Goal: Task Accomplishment & Management: Manage account settings

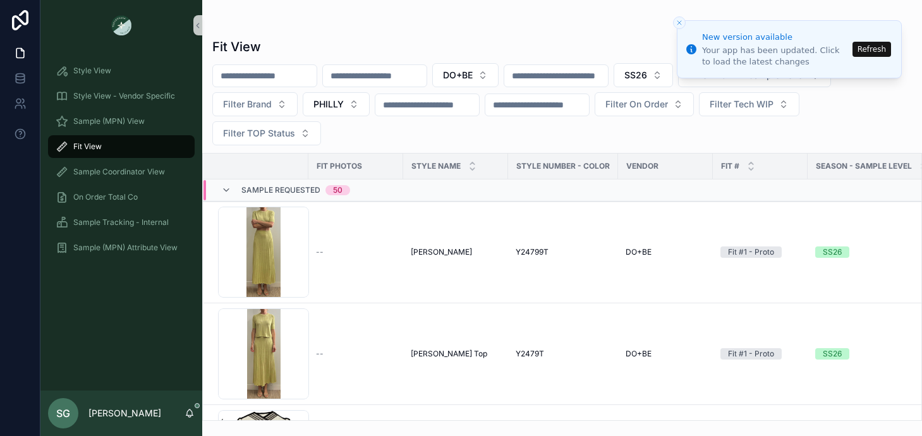
click at [875, 53] on button "Refresh" at bounding box center [872, 49] width 39 height 15
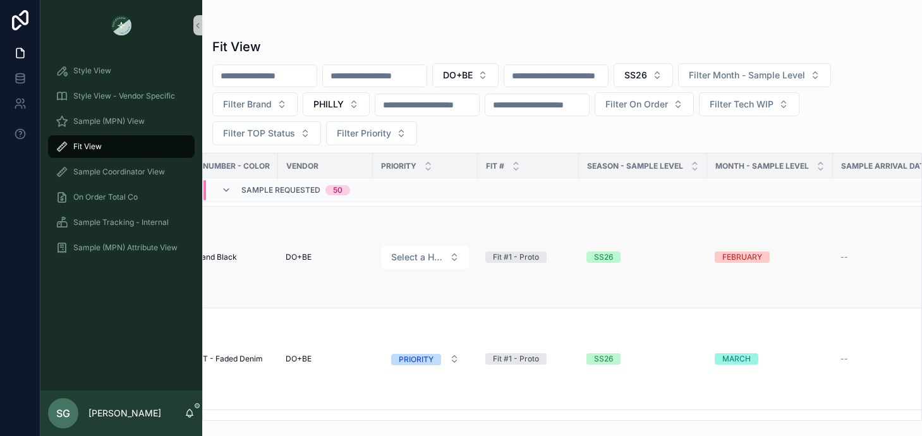
scroll to position [192, 341]
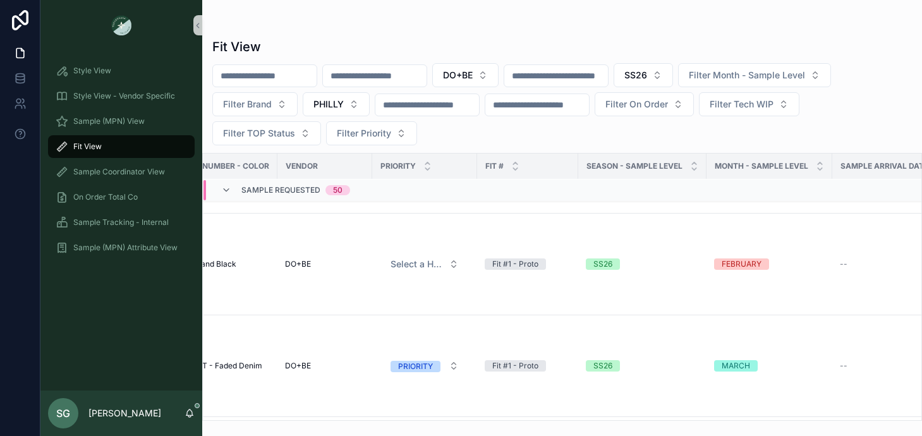
click at [822, 164] on div "MONTH - SAMPLE LEVEL" at bounding box center [769, 166] width 125 height 24
click at [820, 170] on icon "scrollable content" at bounding box center [820, 169] width 8 height 8
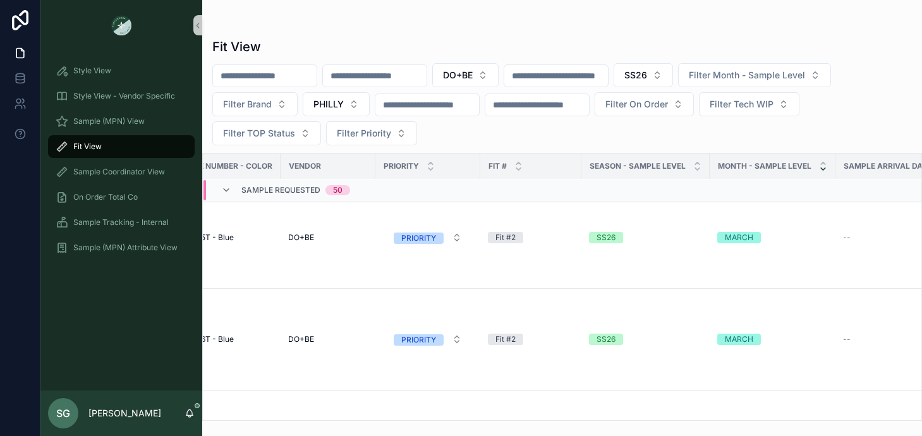
scroll to position [1454, 338]
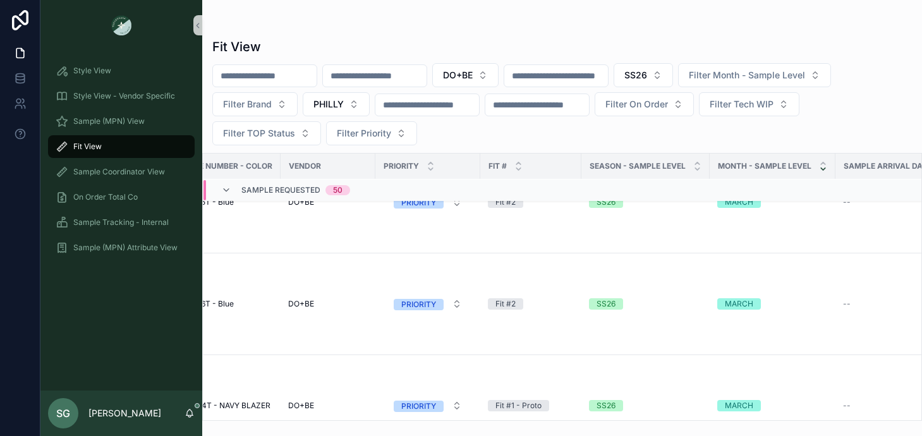
click at [823, 169] on icon "scrollable content" at bounding box center [823, 169] width 8 height 8
click at [822, 161] on icon "scrollable content" at bounding box center [823, 163] width 8 height 8
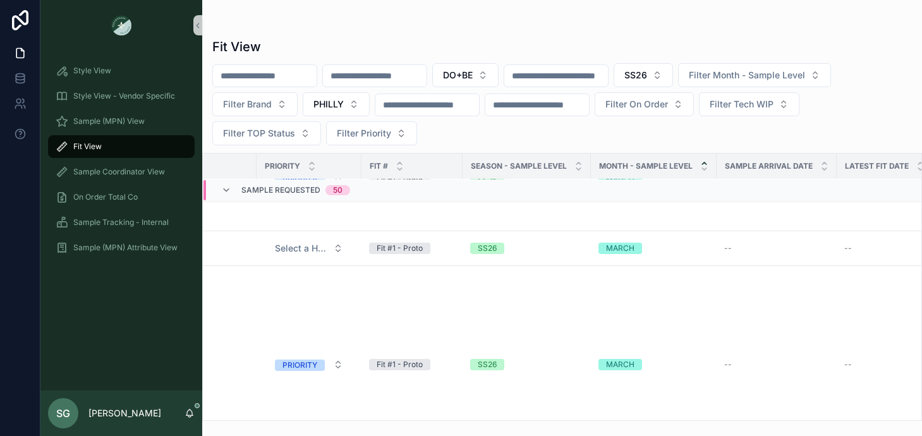
scroll to position [4053, 455]
drag, startPoint x: 360, startPoint y: 163, endPoint x: 355, endPoint y: 167, distance: 6.8
click at [355, 167] on div "scrollable content" at bounding box center [356, 166] width 5 height 25
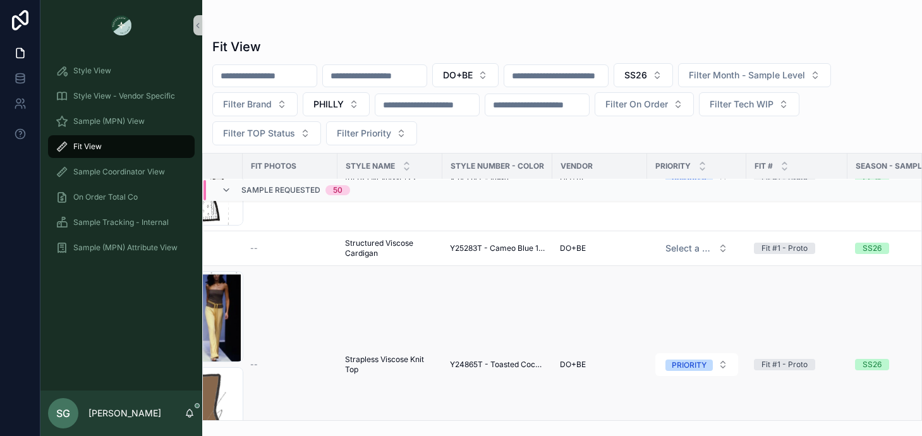
scroll to position [4053, 59]
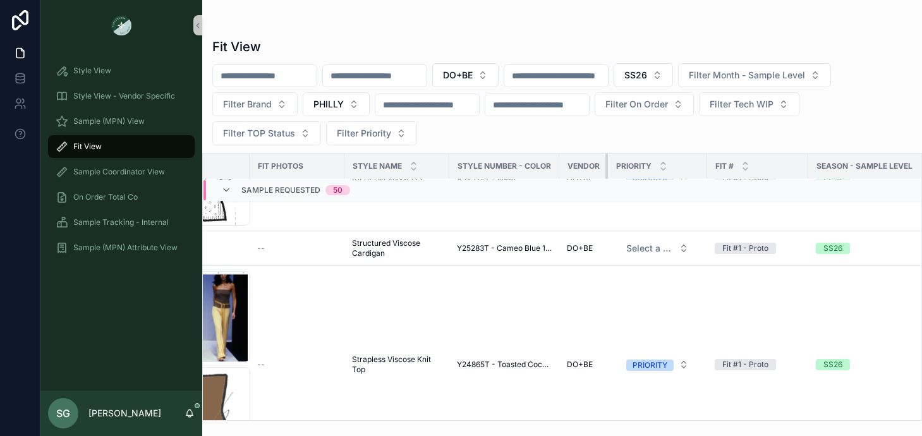
drag, startPoint x: 652, startPoint y: 166, endPoint x: 605, endPoint y: 166, distance: 47.4
click at [606, 166] on div "scrollable content" at bounding box center [608, 166] width 5 height 25
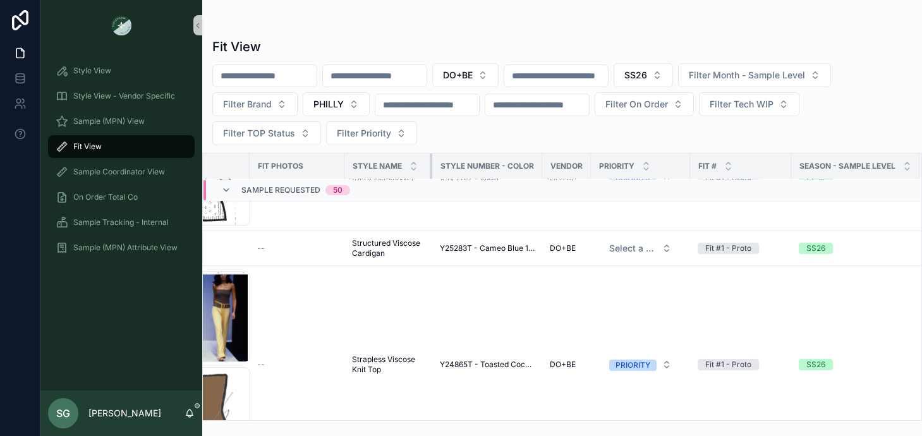
drag, startPoint x: 448, startPoint y: 165, endPoint x: 431, endPoint y: 165, distance: 17.1
click at [431, 165] on div "scrollable content" at bounding box center [432, 166] width 5 height 25
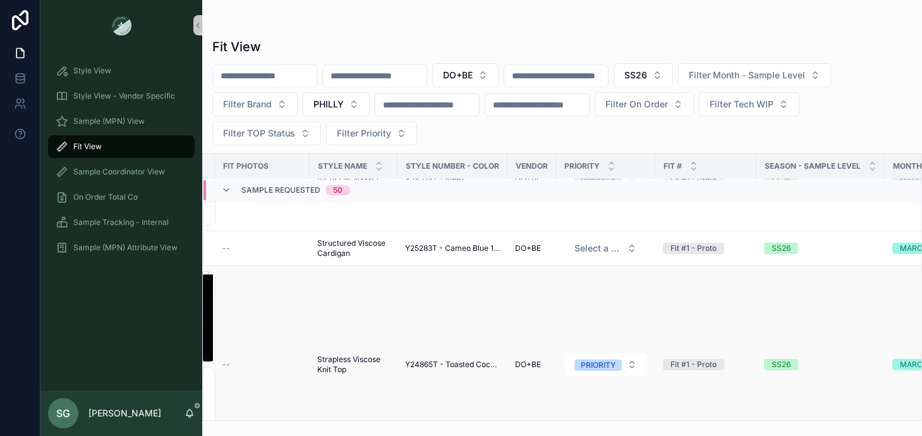
scroll to position [4053, 91]
drag, startPoint x: 884, startPoint y: 165, endPoint x: 829, endPoint y: 168, distance: 55.1
click at [829, 168] on th "Season - Sample Level" at bounding box center [823, 167] width 128 height 26
drag, startPoint x: 884, startPoint y: 168, endPoint x: 864, endPoint y: 169, distance: 19.6
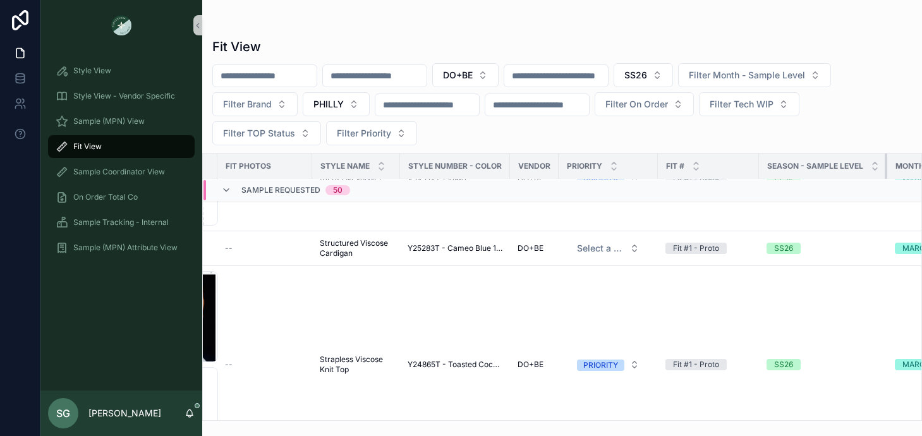
click at [864, 168] on th "Season - Sample Level" at bounding box center [823, 167] width 128 height 26
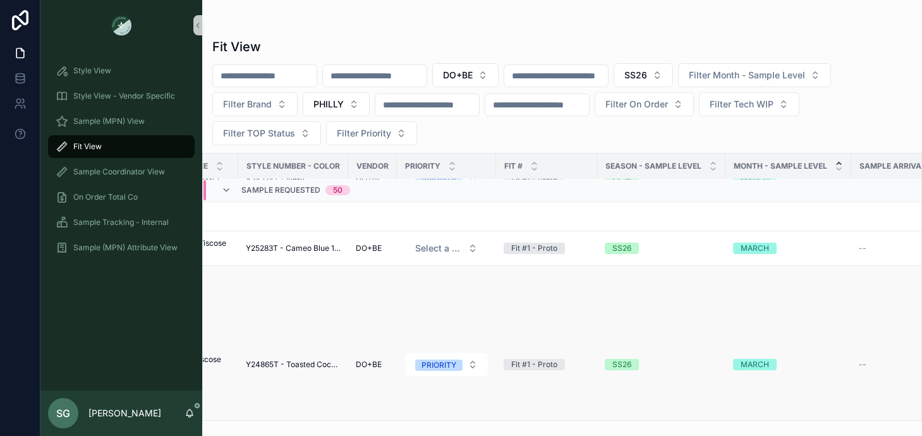
scroll to position [4053, 260]
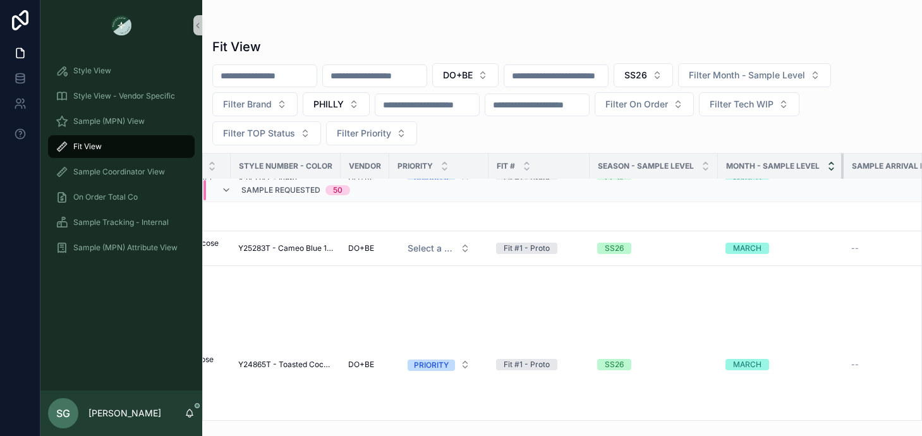
drag, startPoint x: 841, startPoint y: 166, endPoint x: 829, endPoint y: 166, distance: 12.7
click at [829, 166] on th "MONTH - SAMPLE LEVEL" at bounding box center [781, 167] width 126 height 26
drag, startPoint x: 714, startPoint y: 166, endPoint x: 693, endPoint y: 164, distance: 20.9
click at [693, 164] on th "Season - Sample Level" at bounding box center [654, 167] width 128 height 26
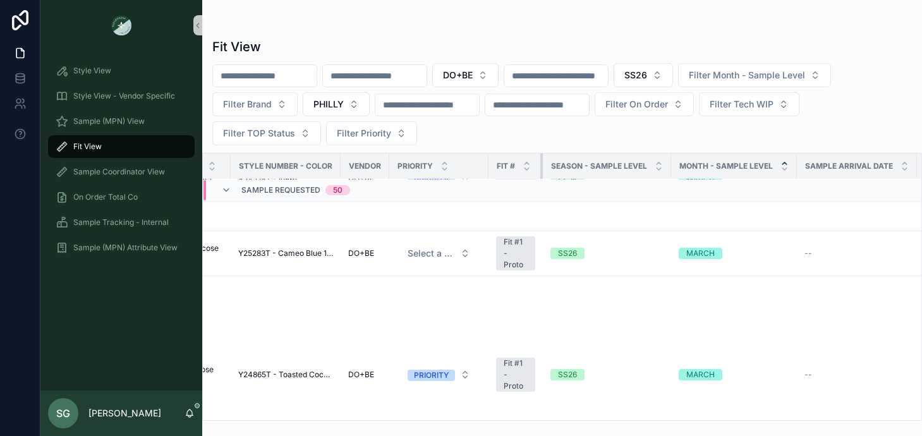
drag, startPoint x: 587, startPoint y: 164, endPoint x: 541, endPoint y: 165, distance: 46.1
click at [541, 165] on div "scrollable content" at bounding box center [542, 166] width 5 height 25
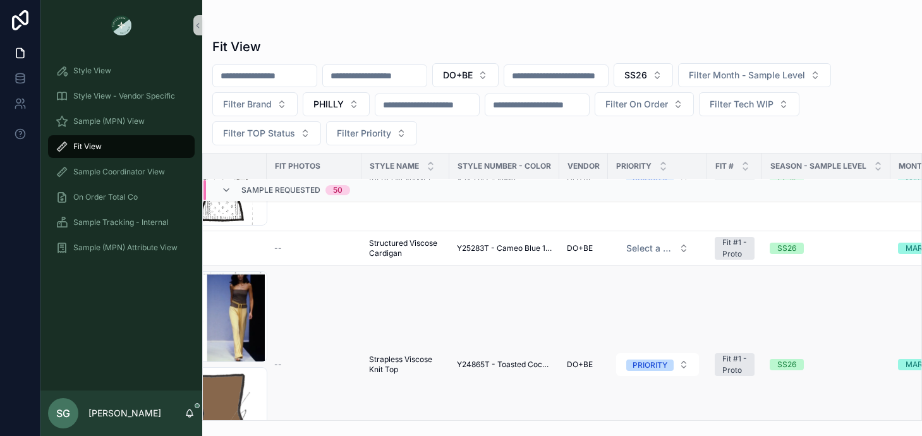
scroll to position [4053, 0]
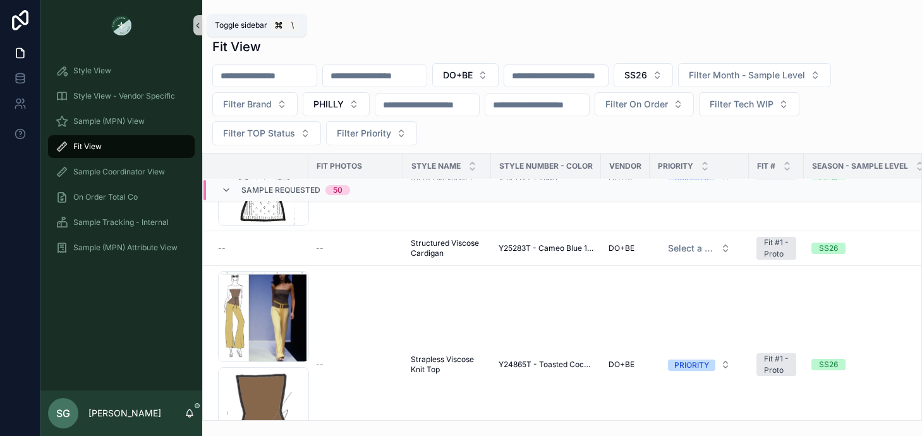
click at [197, 18] on button "scrollable content" at bounding box center [197, 25] width 9 height 20
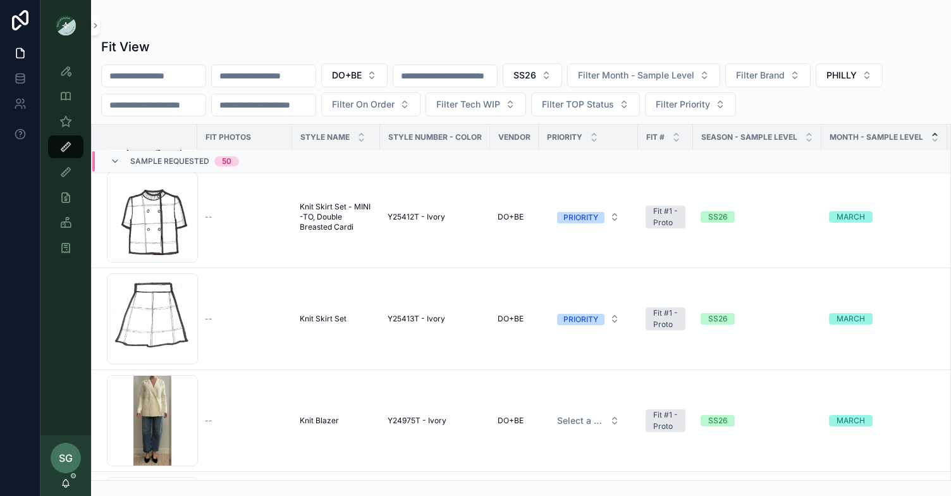
scroll to position [3072, 0]
click at [166, 411] on div "Screenshot-2025-08-18-at-10.49.15-AM .png" at bounding box center [152, 419] width 91 height 91
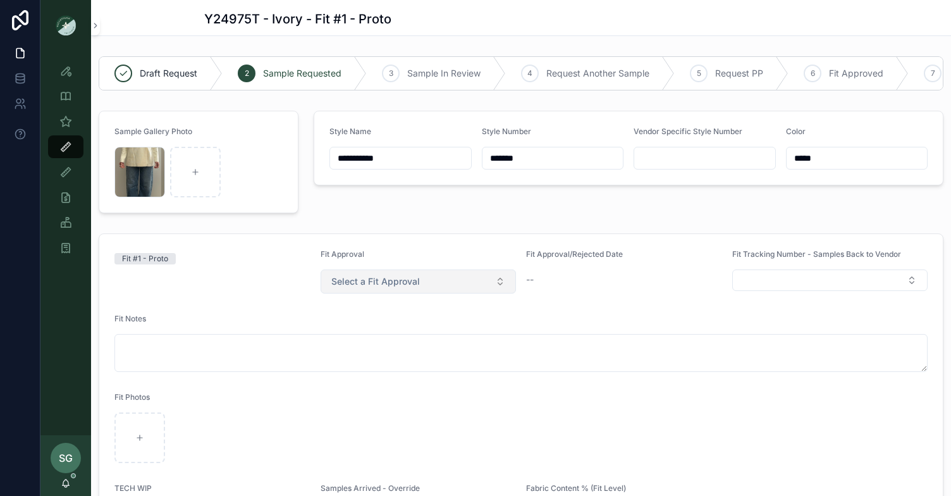
click at [501, 281] on button "Select a Fit Approval" at bounding box center [418, 281] width 196 height 24
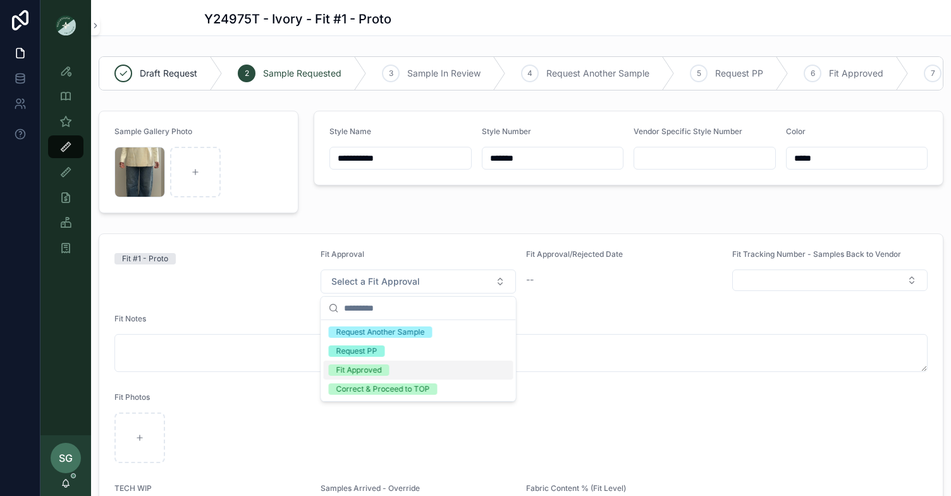
click at [409, 370] on div "Fit Approved" at bounding box center [419, 369] width 190 height 19
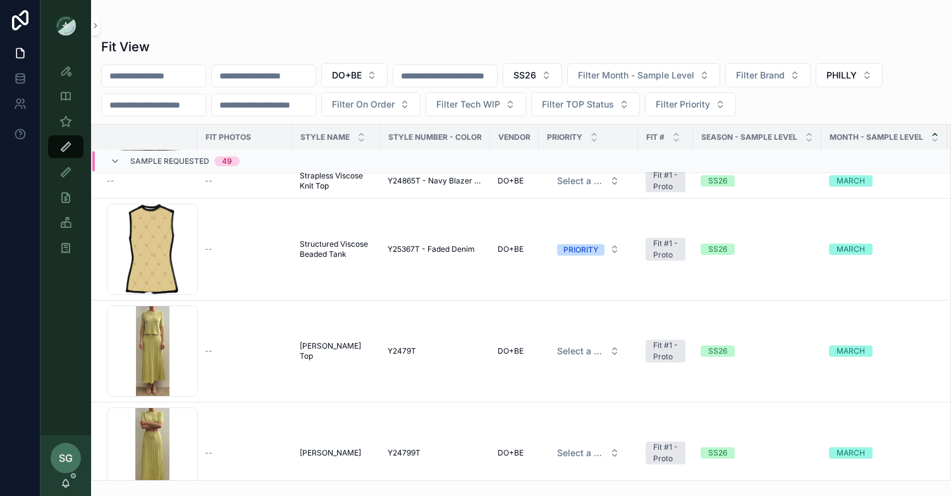
scroll to position [4229, 0]
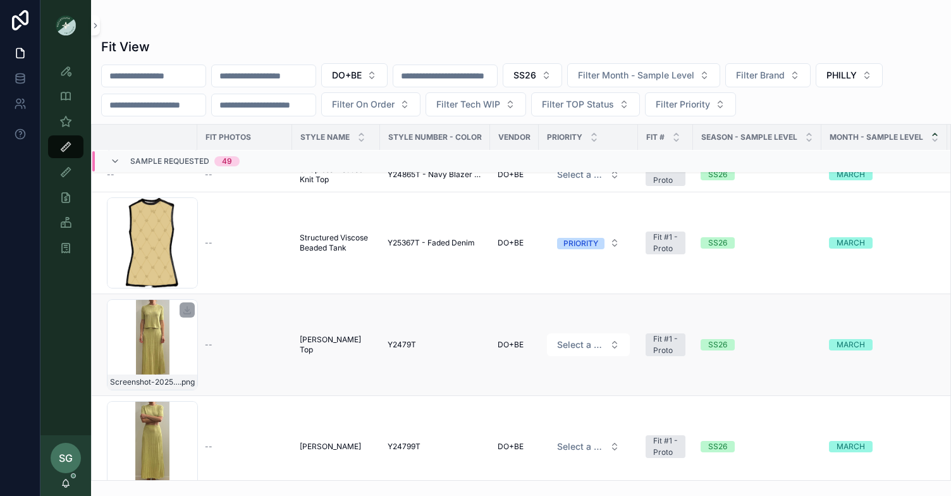
click at [159, 342] on div "Screenshot-2025-08-29-at-11.35.30-AM .png" at bounding box center [152, 344] width 91 height 91
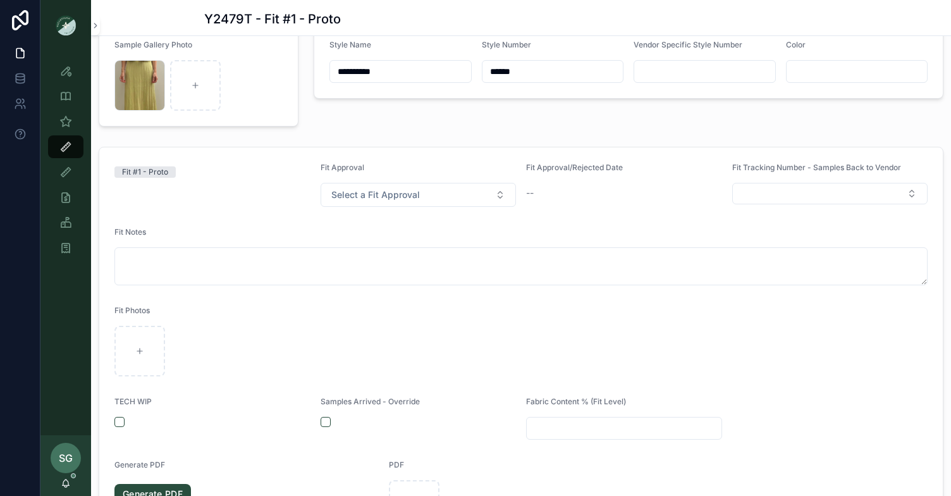
scroll to position [105, 0]
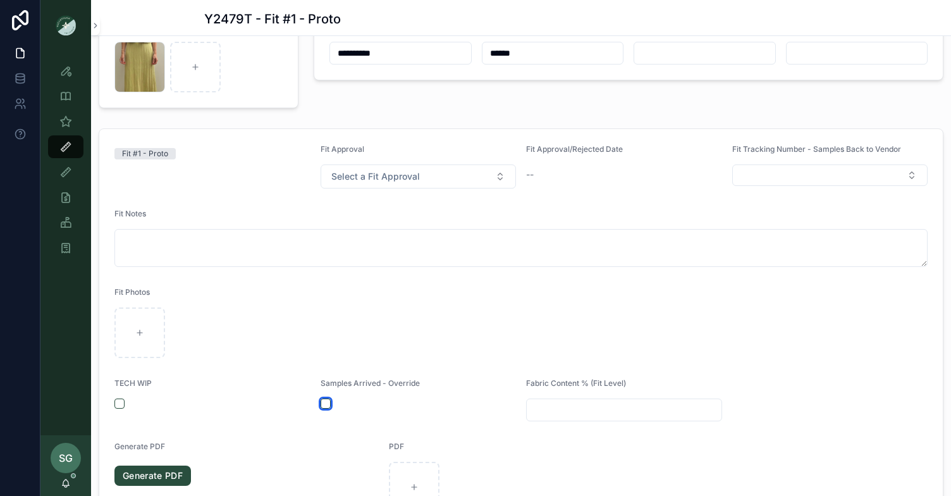
click at [328, 404] on button "scrollable content" at bounding box center [325, 403] width 10 height 10
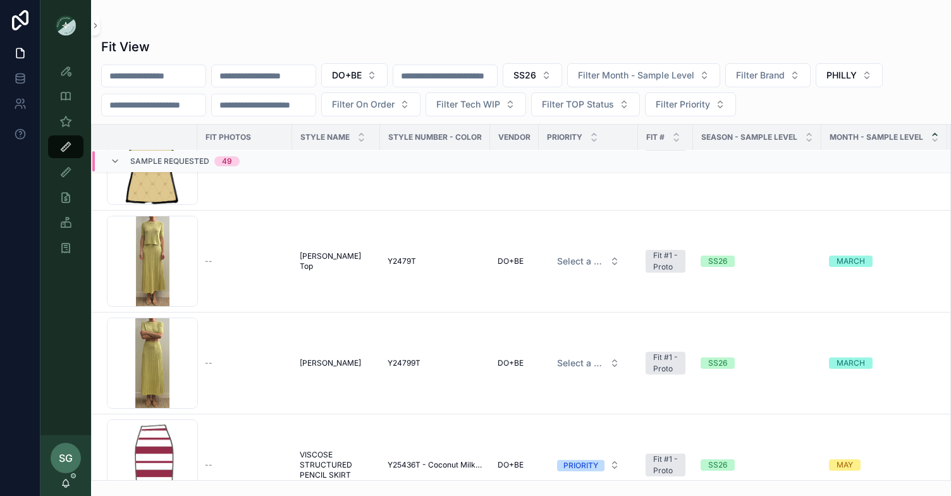
scroll to position [4314, 0]
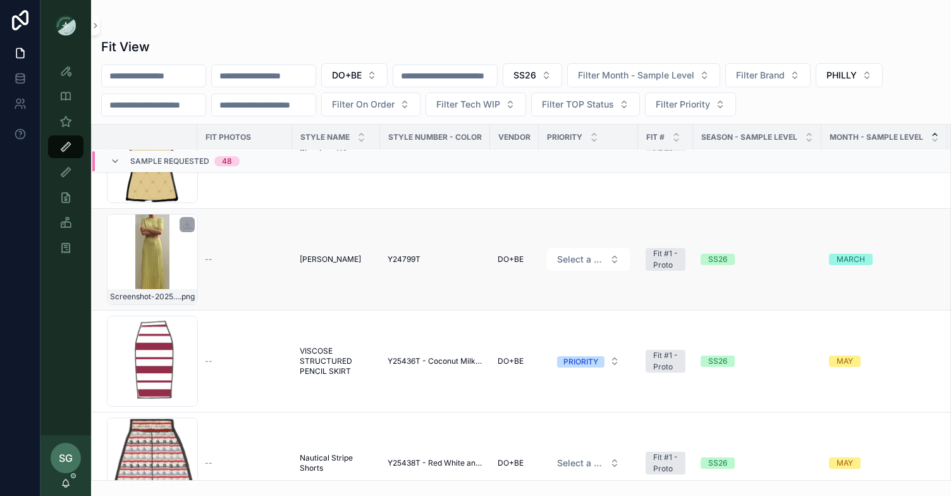
click at [162, 262] on div "Screenshot-2025-08-29-at-11.38.06-AM .png" at bounding box center [152, 259] width 91 height 91
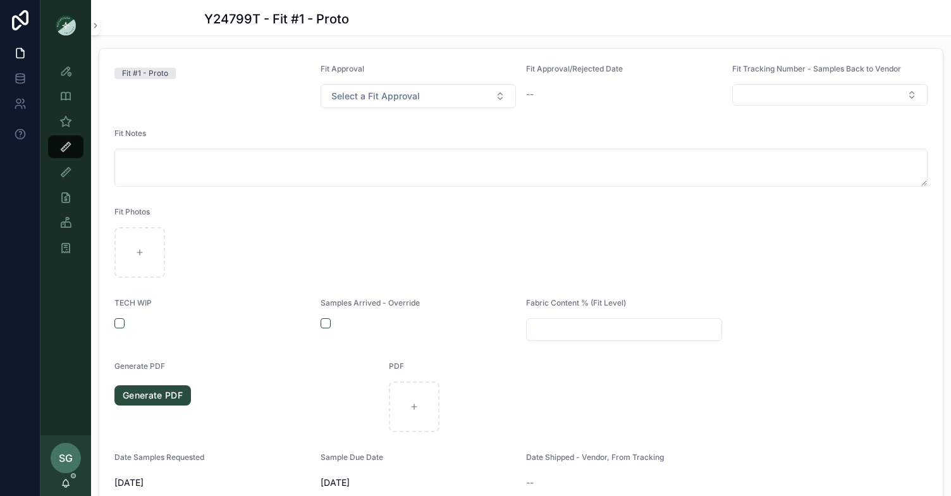
scroll to position [207, 0]
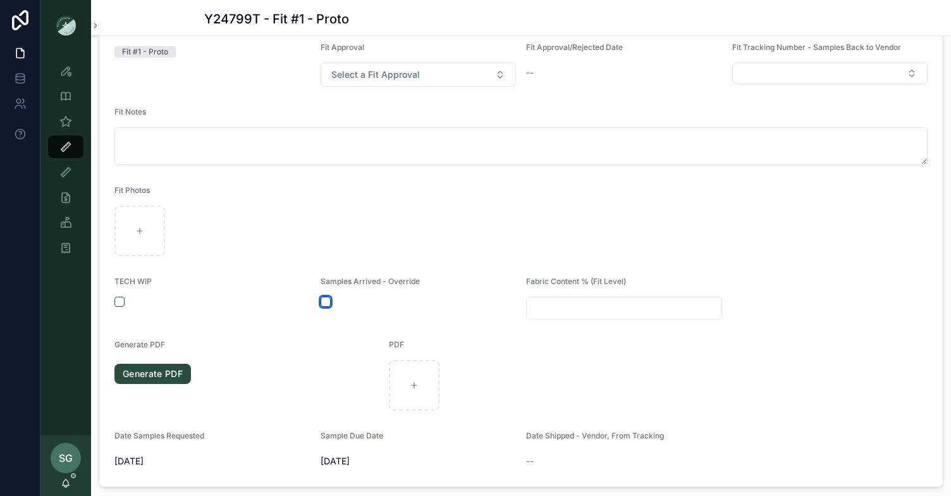
click at [324, 299] on button "scrollable content" at bounding box center [325, 301] width 10 height 10
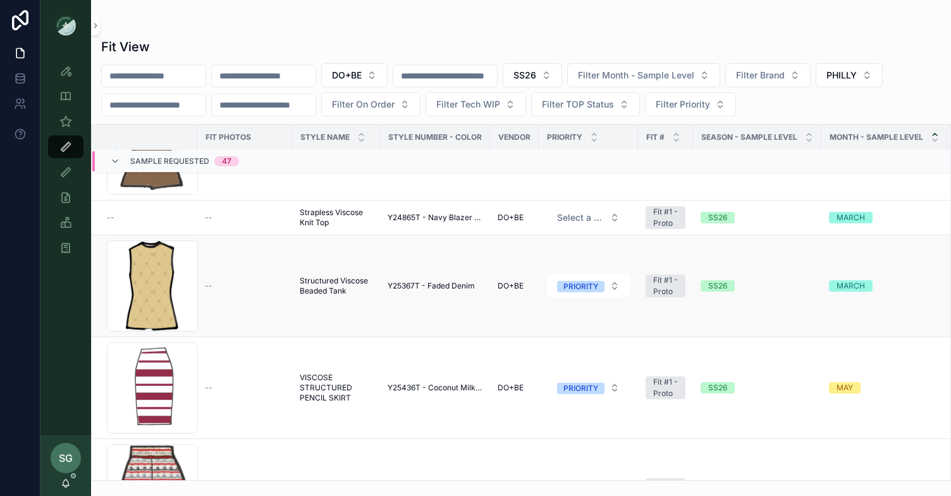
scroll to position [4185, 0]
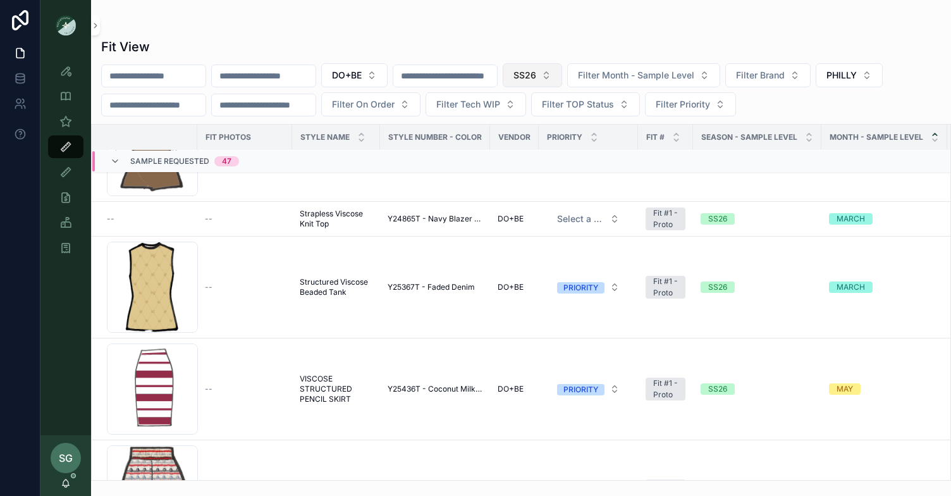
click at [562, 73] on button "SS26" at bounding box center [532, 75] width 59 height 24
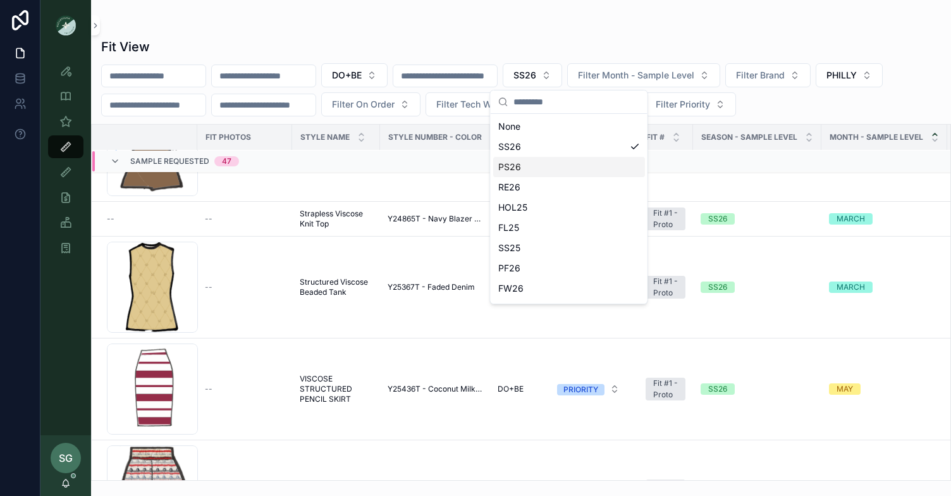
click at [527, 165] on div "PS26" at bounding box center [569, 167] width 152 height 20
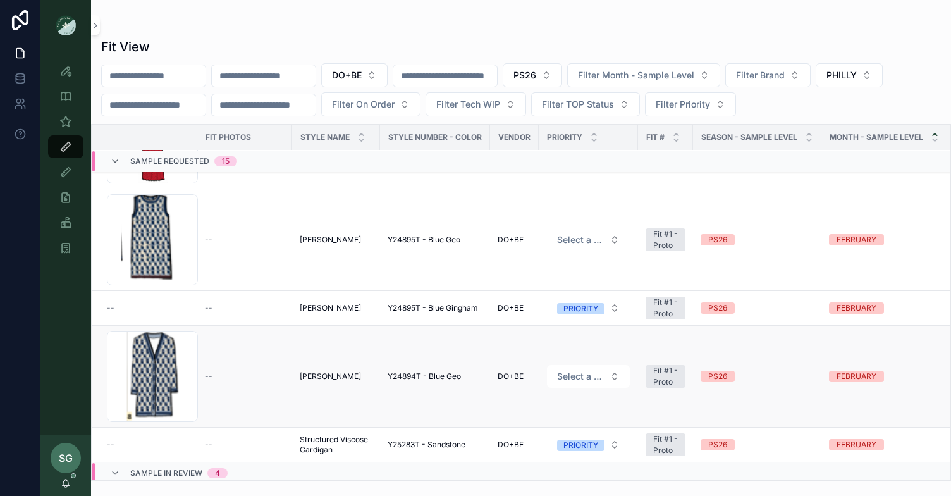
scroll to position [1107, 0]
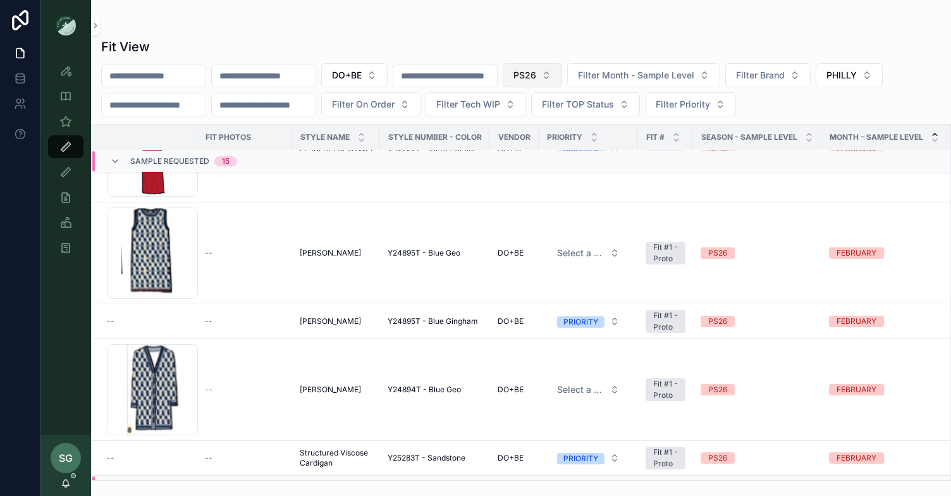
click at [562, 73] on button "PS26" at bounding box center [532, 75] width 59 height 24
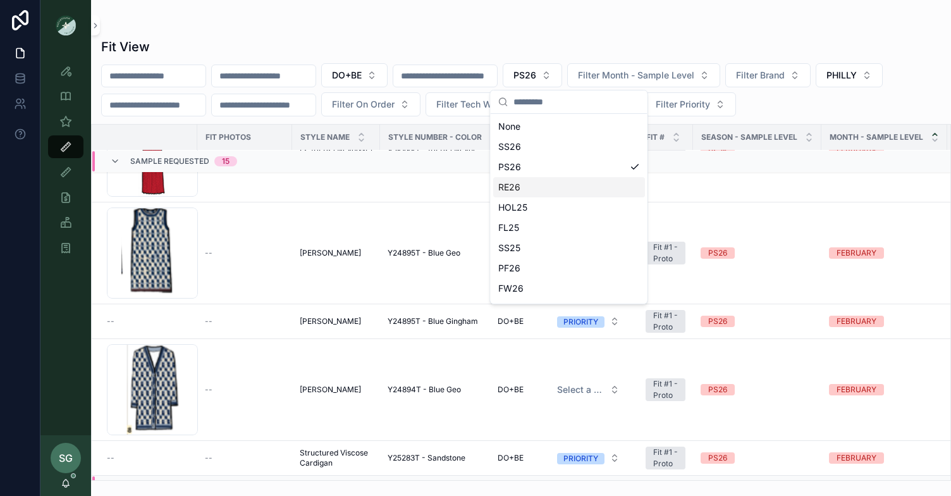
click at [533, 186] on div "RE26" at bounding box center [569, 187] width 152 height 20
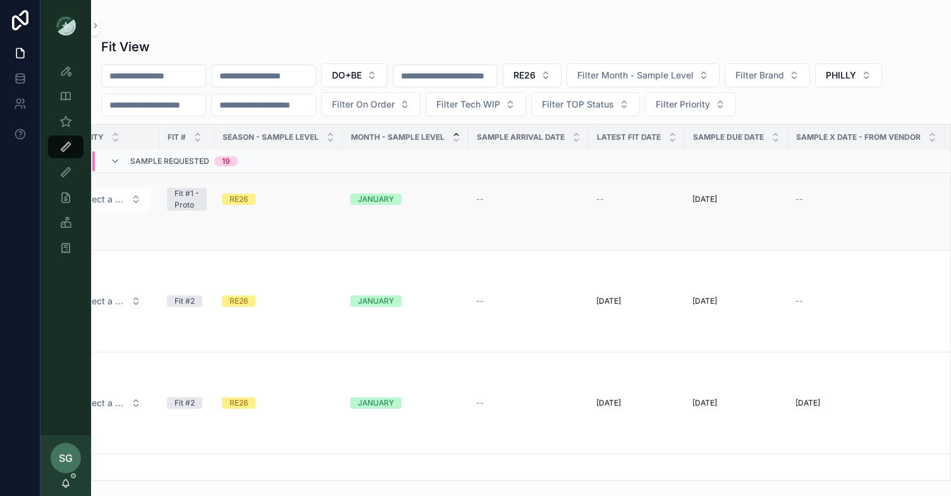
scroll to position [1161, 480]
click at [669, 143] on icon "scrollable content" at bounding box center [671, 140] width 8 height 8
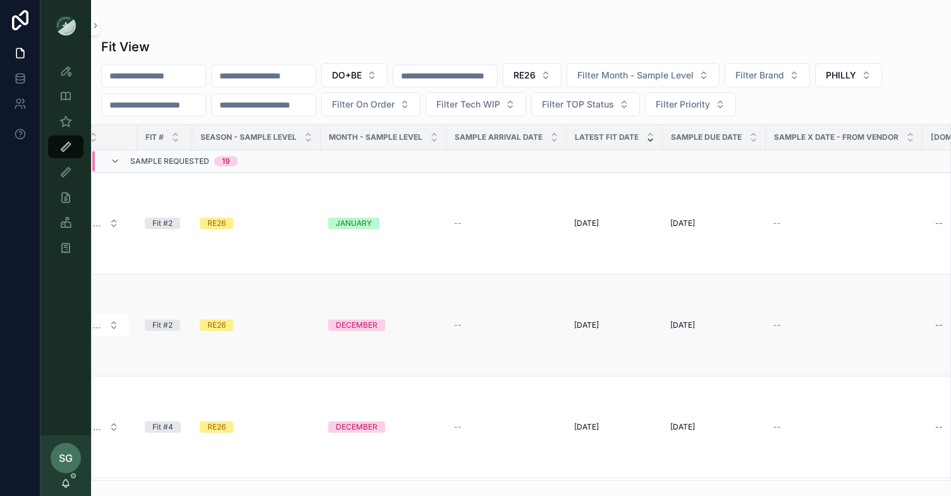
scroll to position [0, 508]
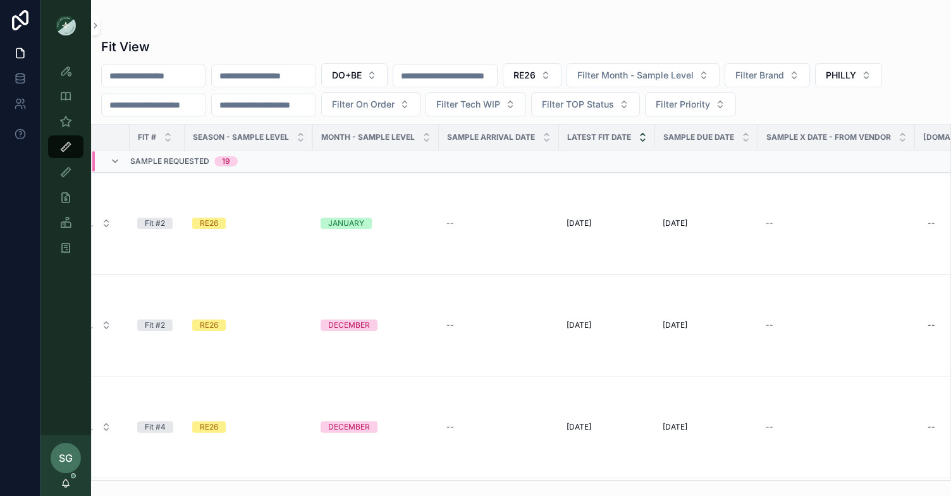
click at [642, 133] on icon "scrollable content" at bounding box center [642, 134] width 8 height 8
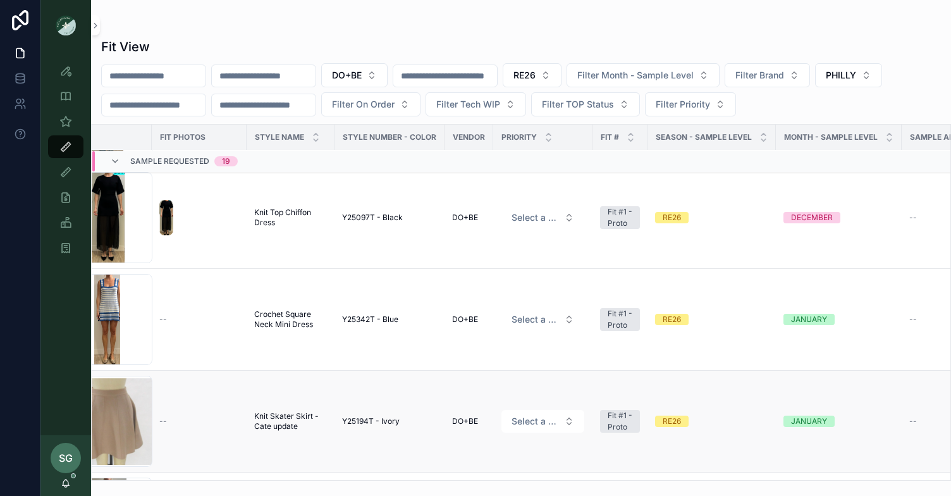
scroll to position [311, 0]
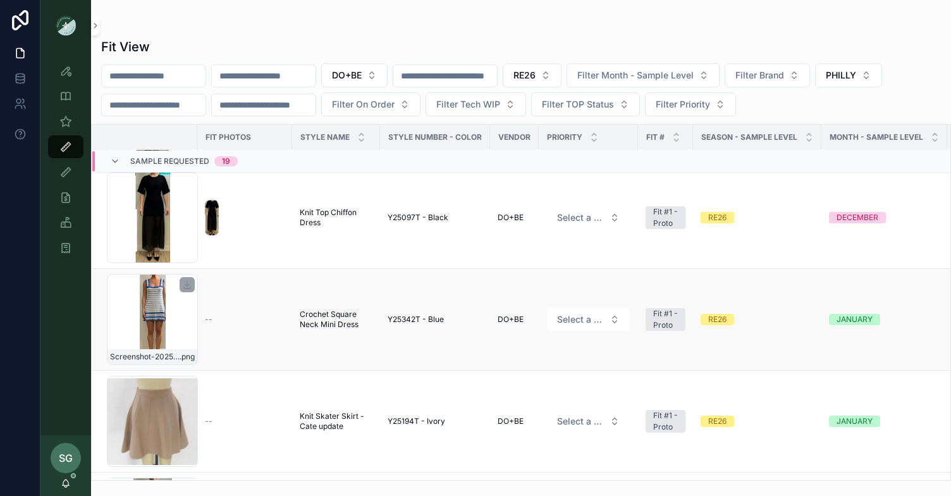
click at [169, 328] on div "Screenshot-2025-08-25-at-9.22.33-AM .png" at bounding box center [152, 319] width 91 height 91
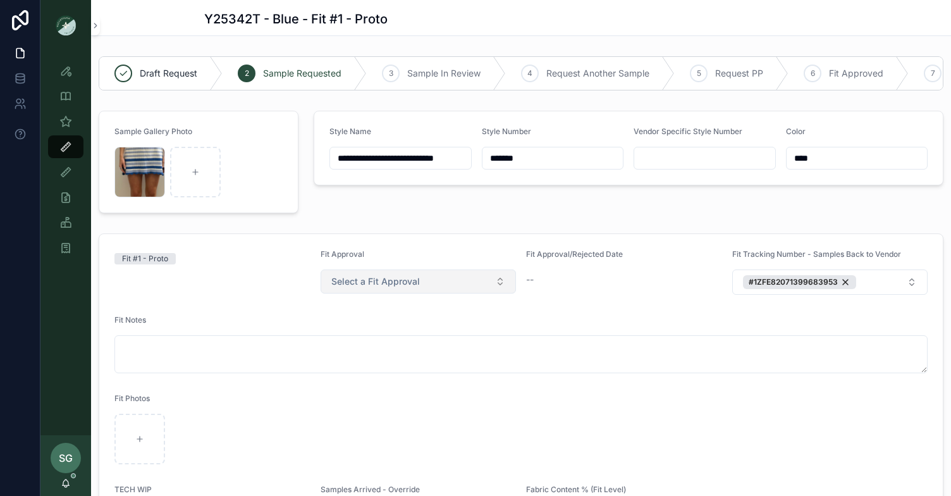
click at [503, 281] on button "Select a Fit Approval" at bounding box center [418, 281] width 196 height 24
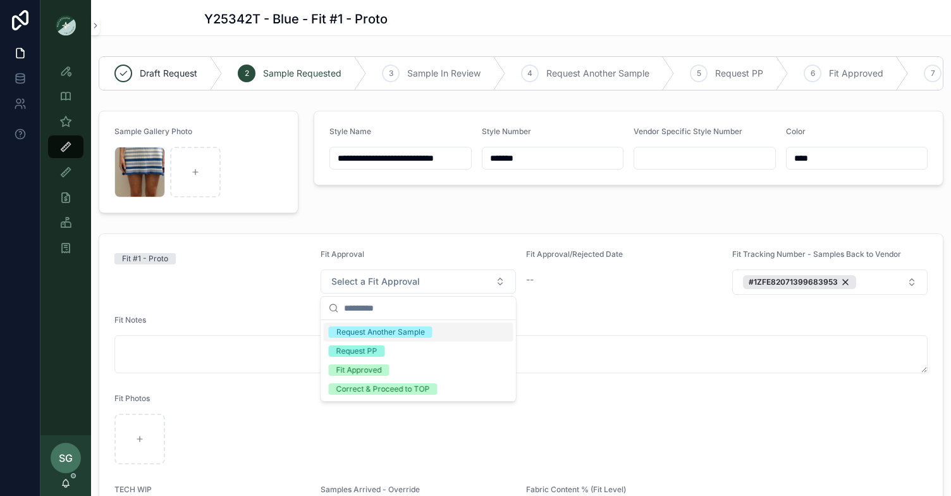
click at [580, 309] on form "Fit #1 - Proto Fit Approval Select a Fit Approval Fit Approval/Rejected Date --…" at bounding box center [520, 464] width 843 height 460
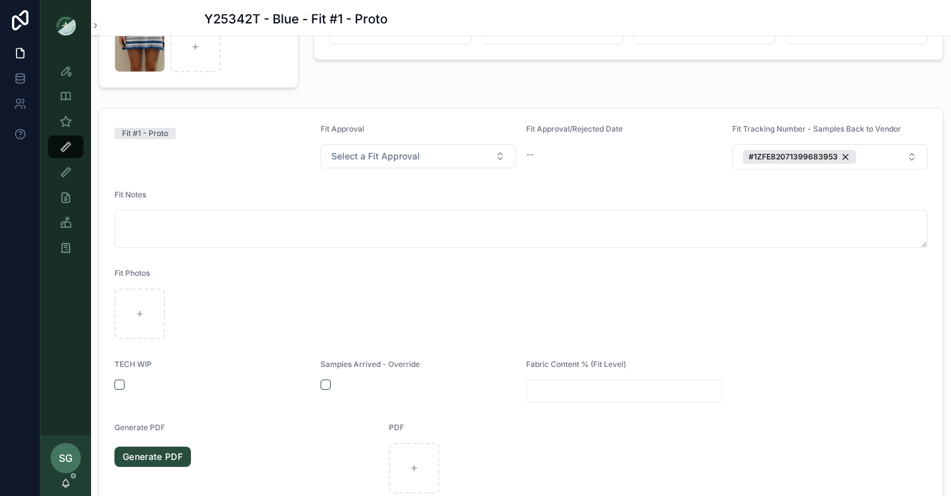
scroll to position [133, 0]
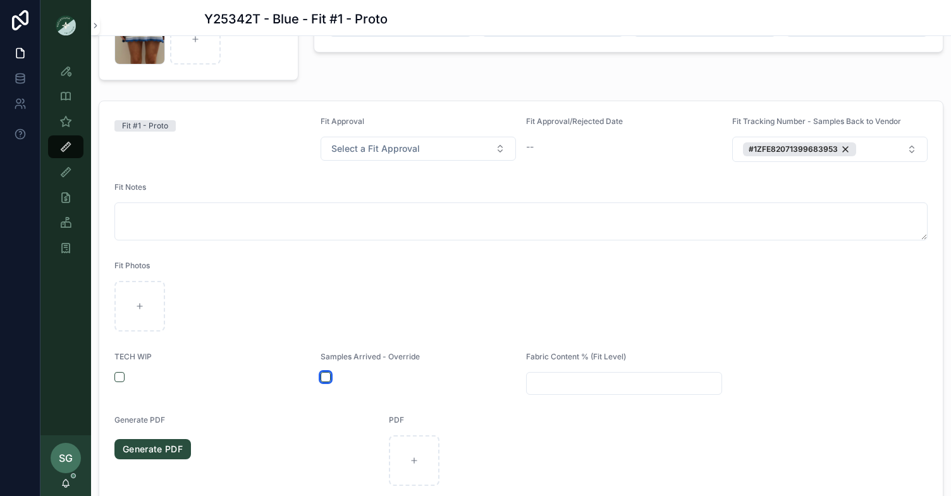
click at [324, 374] on button "scrollable content" at bounding box center [325, 377] width 10 height 10
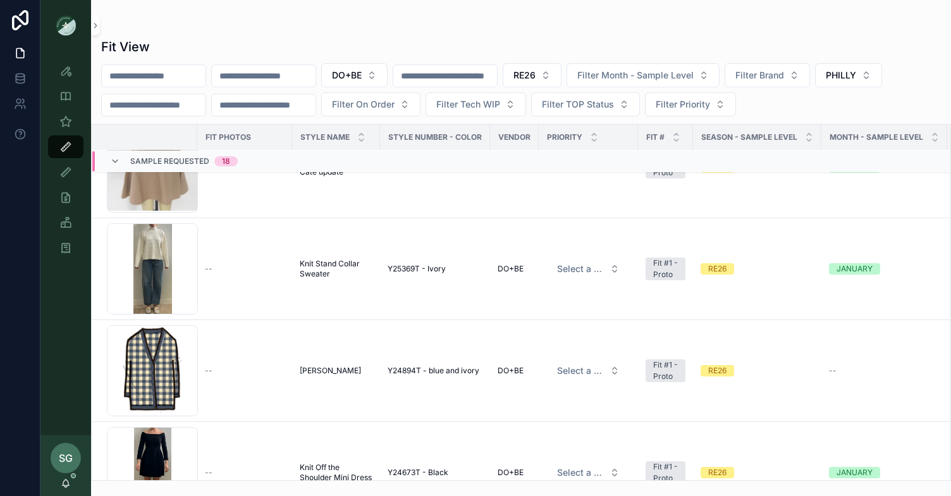
scroll to position [465, 0]
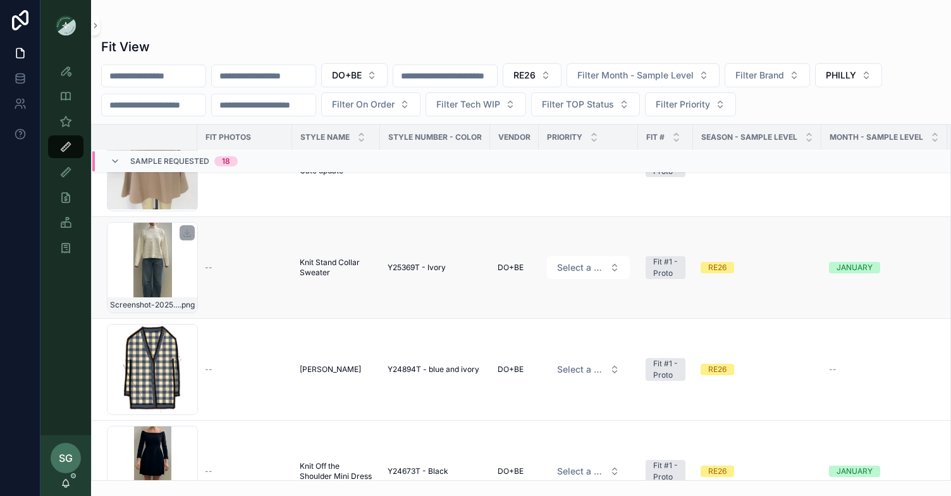
click at [159, 284] on div "Screenshot-2025-08-26-at-10.49.18-AM .png" at bounding box center [152, 267] width 91 height 91
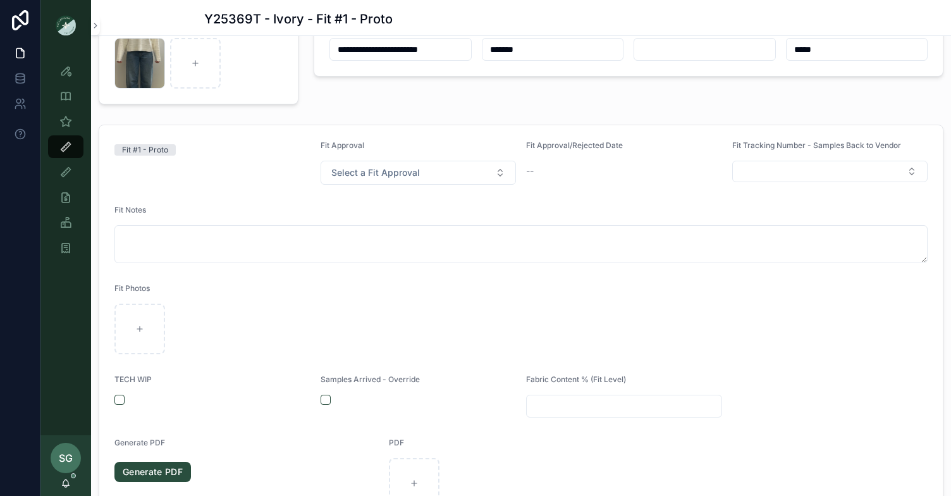
scroll to position [113, 0]
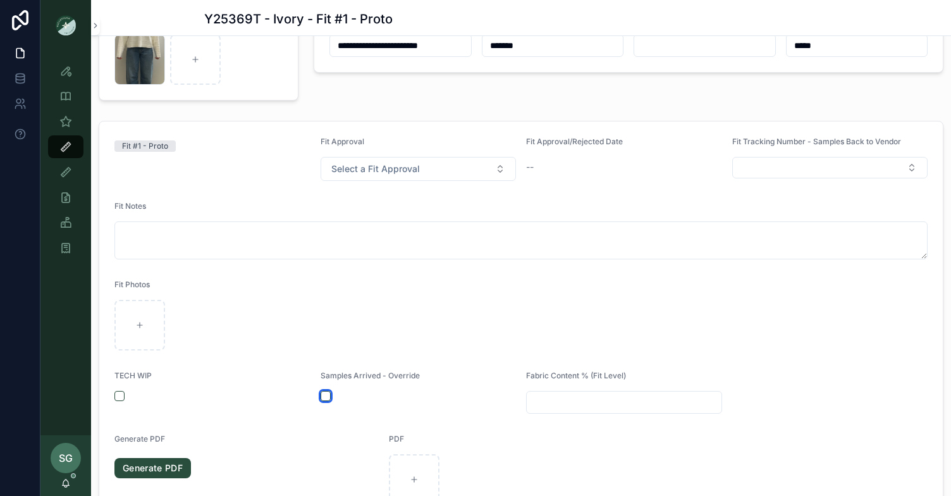
click at [330, 396] on button "scrollable content" at bounding box center [325, 396] width 10 height 10
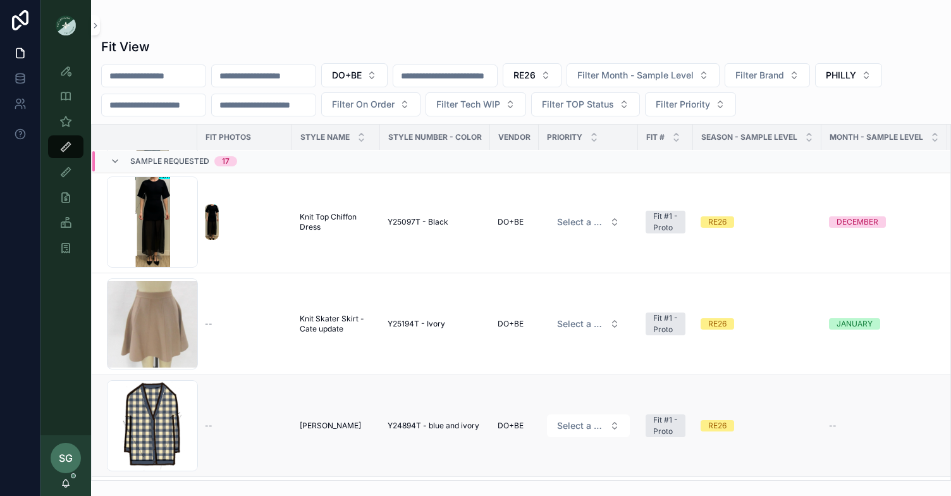
scroll to position [310, 0]
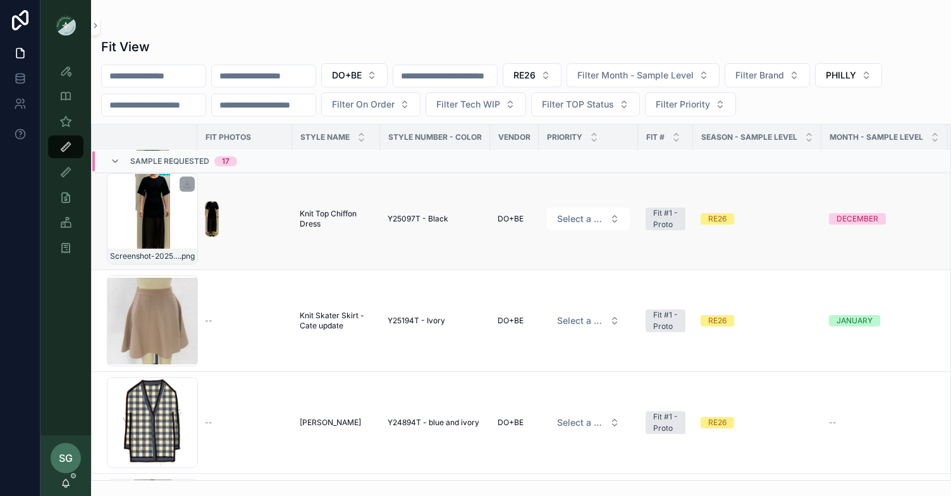
click at [155, 221] on div "Screenshot-2025-08-21-at-2.42.23-PM .png" at bounding box center [152, 218] width 91 height 91
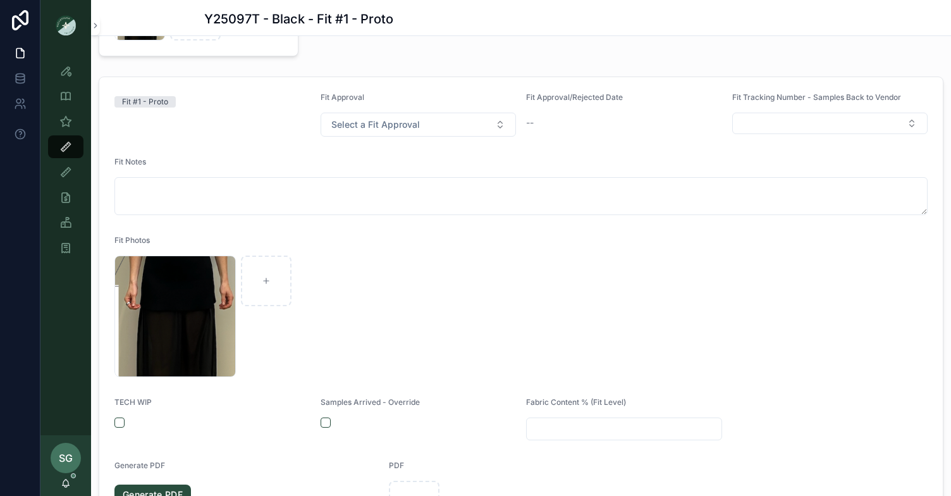
scroll to position [169, 0]
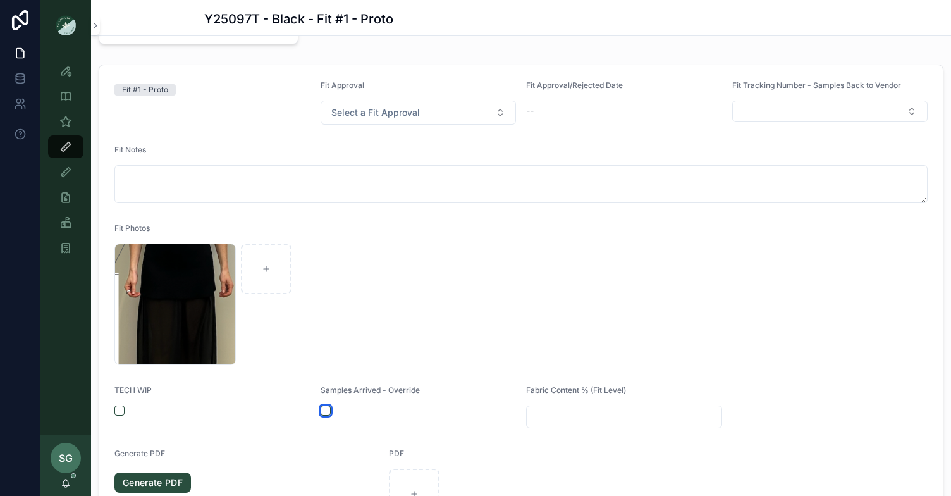
click at [326, 410] on button "scrollable content" at bounding box center [325, 410] width 10 height 10
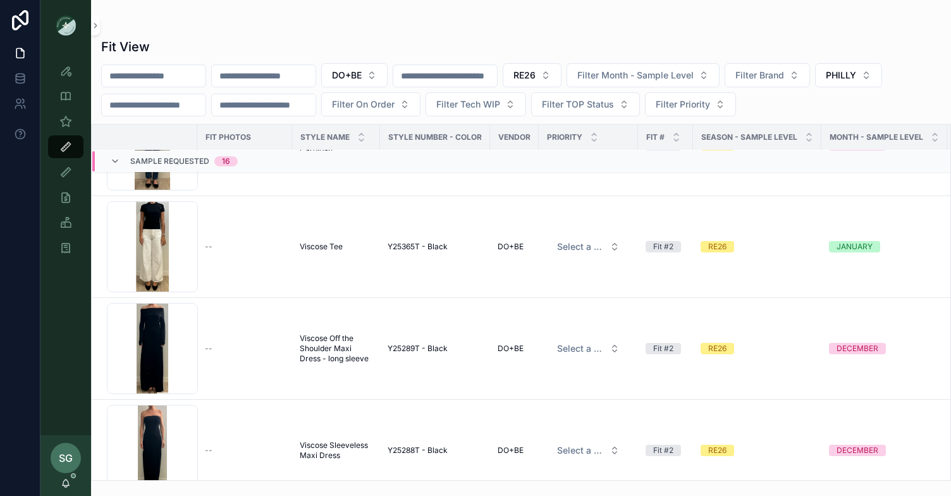
scroll to position [1179, 0]
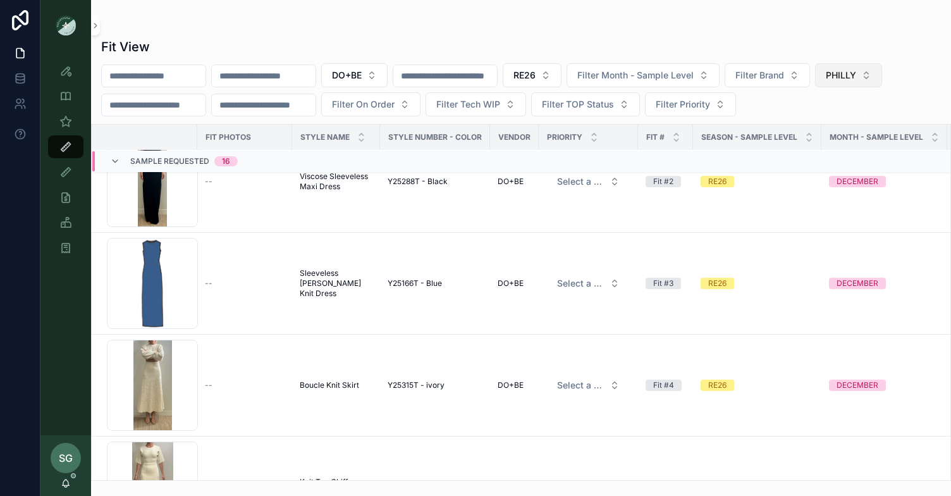
click at [882, 77] on button "PHILLY" at bounding box center [848, 75] width 67 height 24
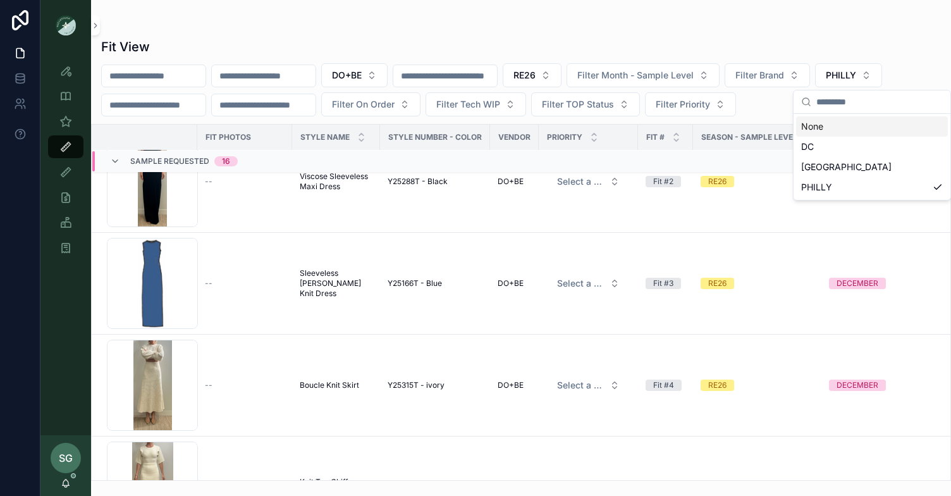
click at [829, 125] on div "None" at bounding box center [872, 126] width 152 height 20
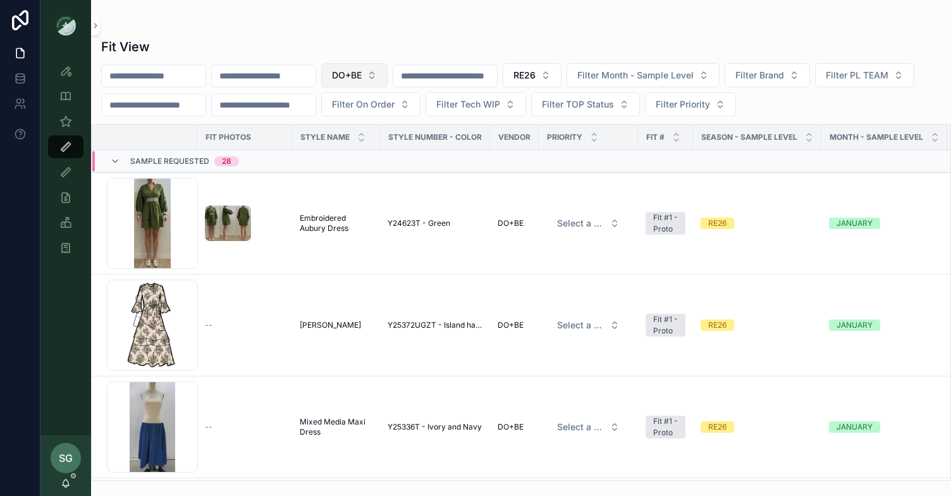
click at [387, 75] on button "DO+BE" at bounding box center [354, 75] width 66 height 24
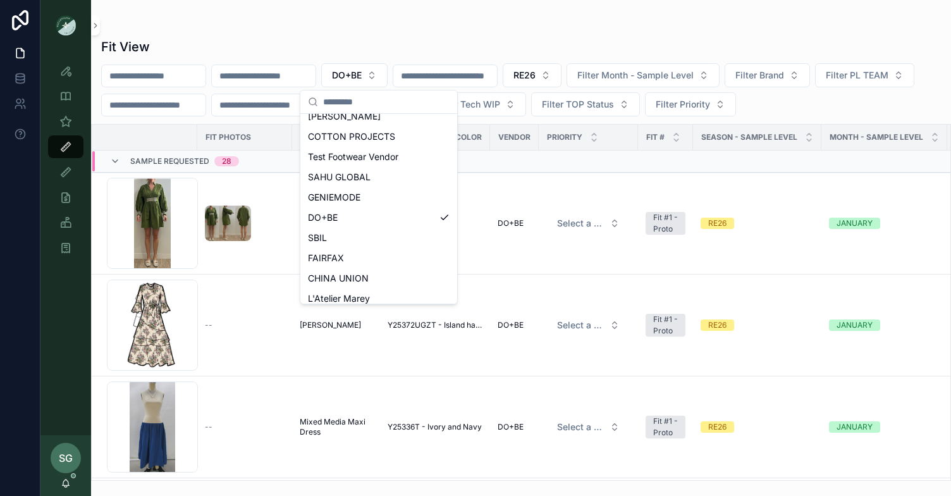
scroll to position [584, 0]
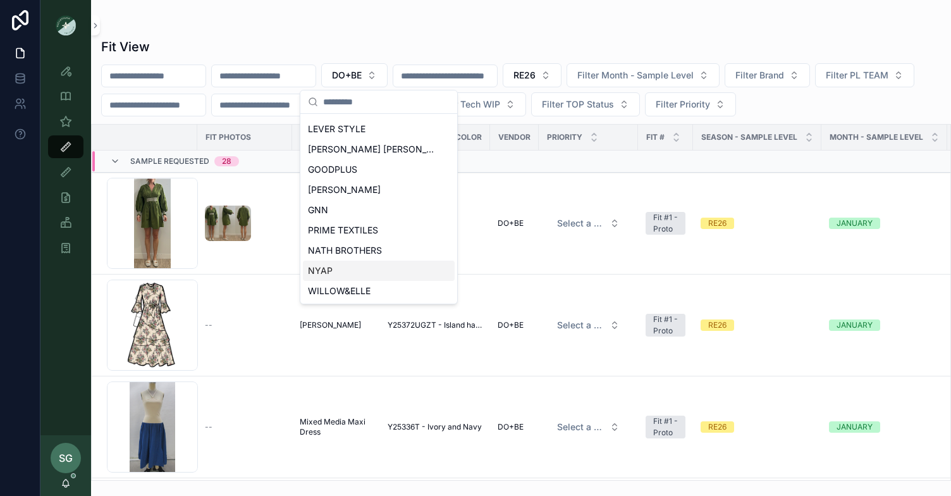
click at [329, 268] on span "NYAP" at bounding box center [320, 270] width 25 height 13
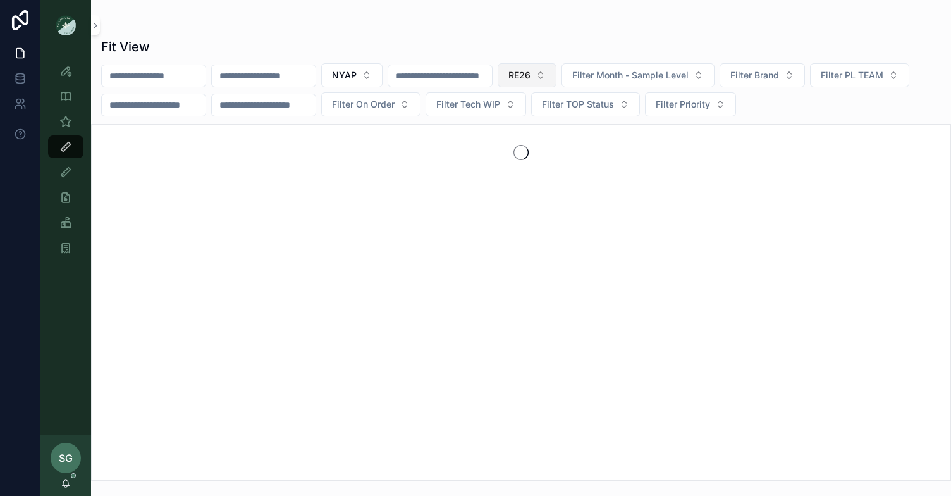
click at [556, 72] on button "RE26" at bounding box center [526, 75] width 59 height 24
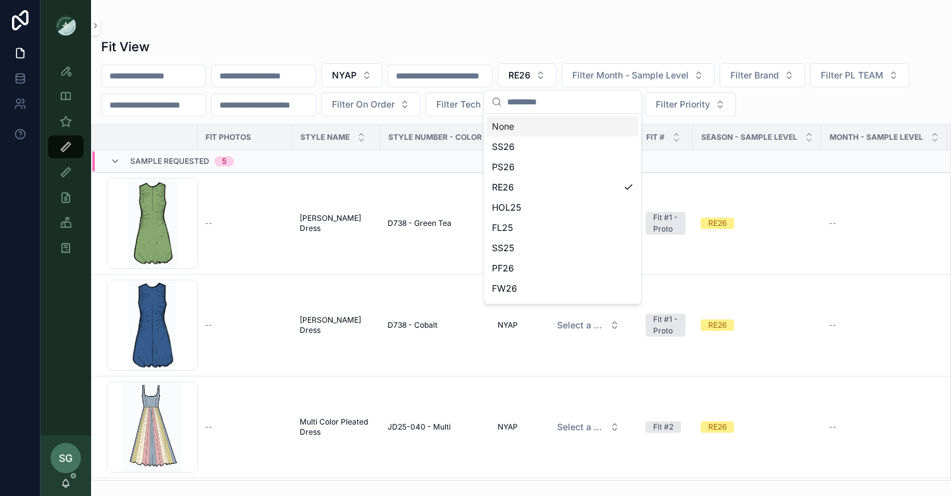
click at [615, 39] on div "Fit View" at bounding box center [520, 47] width 839 height 18
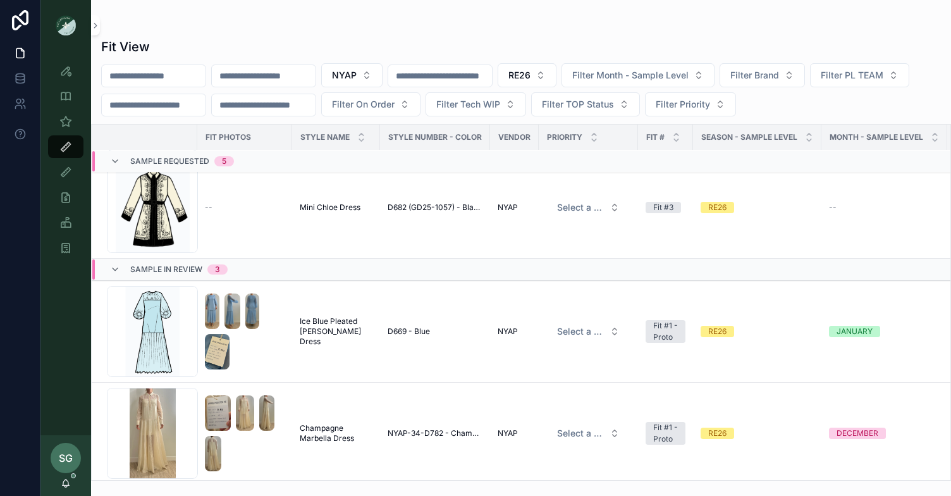
scroll to position [425, 0]
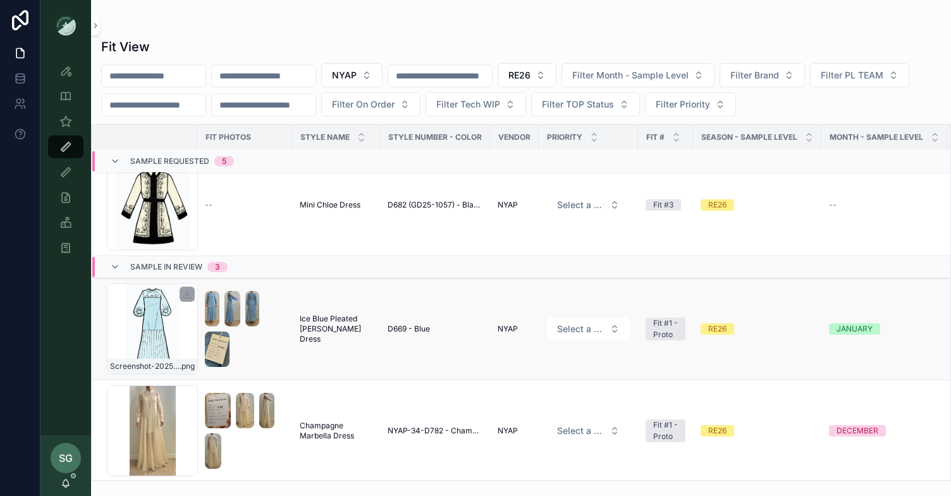
click at [145, 331] on div "Screenshot-2025-08-21-at-4.30.47-PM .png" at bounding box center [152, 328] width 91 height 91
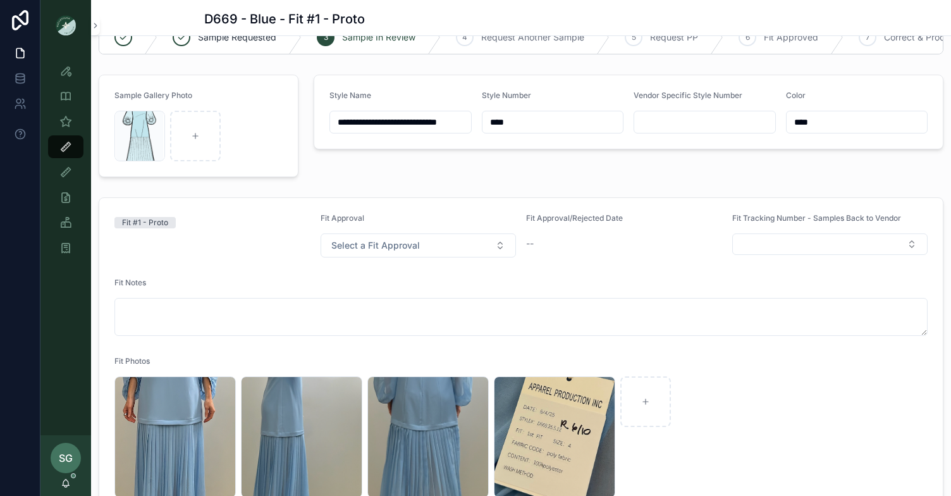
scroll to position [27, 0]
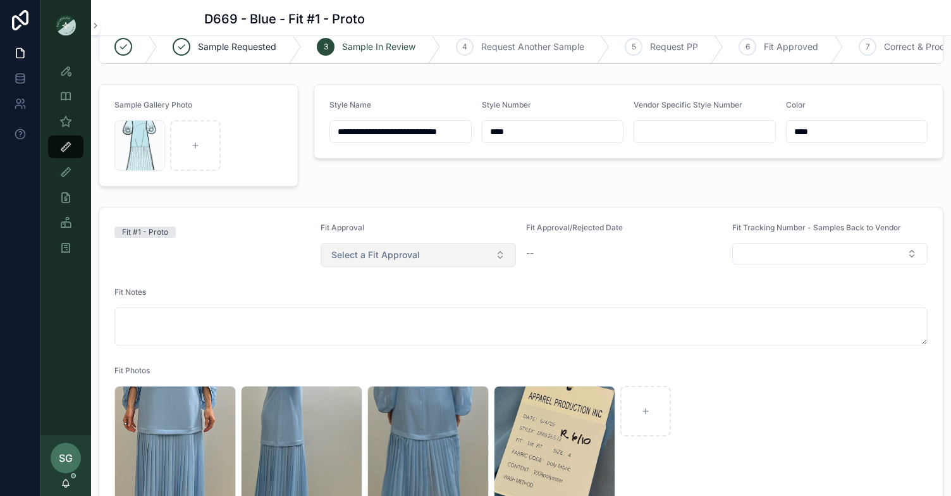
click at [503, 254] on button "Select a Fit Approval" at bounding box center [418, 255] width 196 height 24
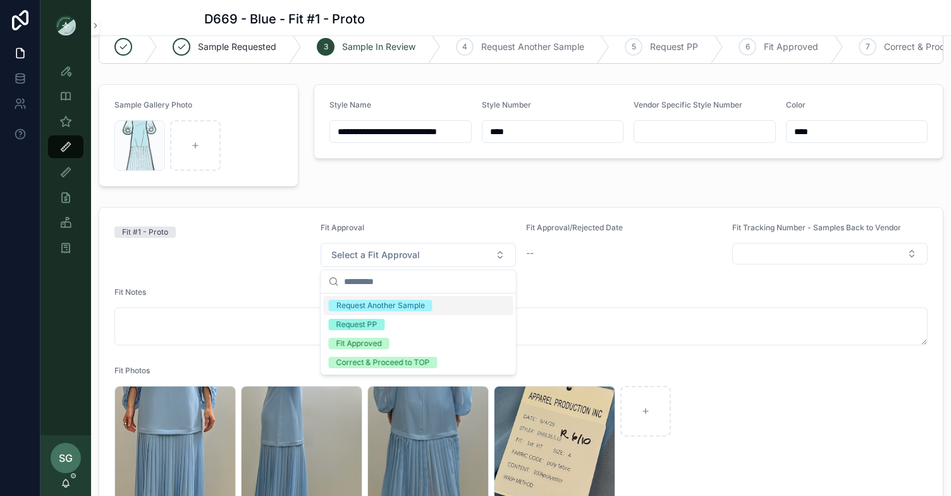
click at [398, 306] on div "Request Another Sample" at bounding box center [380, 305] width 88 height 11
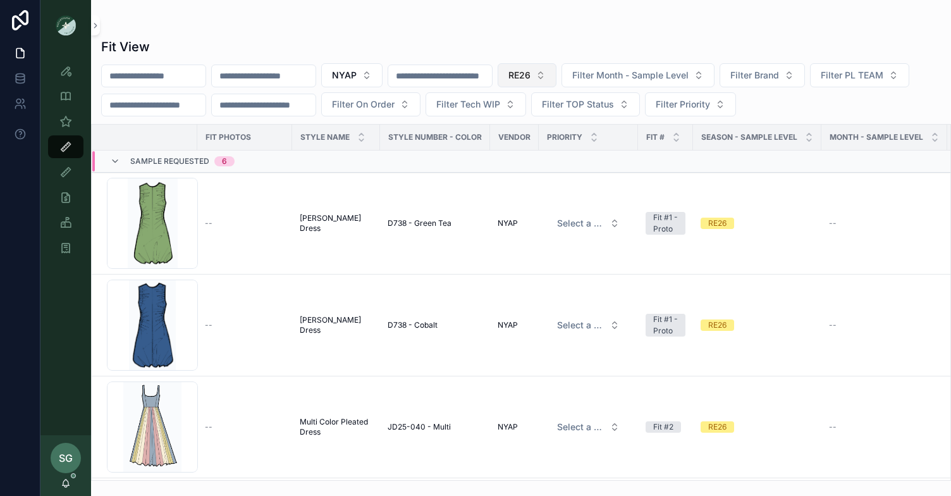
click at [556, 76] on button "RE26" at bounding box center [526, 75] width 59 height 24
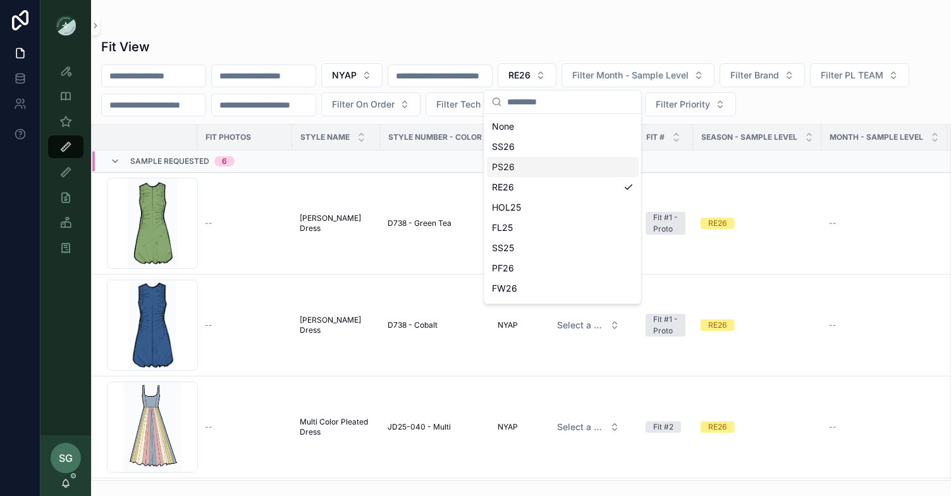
click at [521, 164] on div "PS26" at bounding box center [563, 167] width 152 height 20
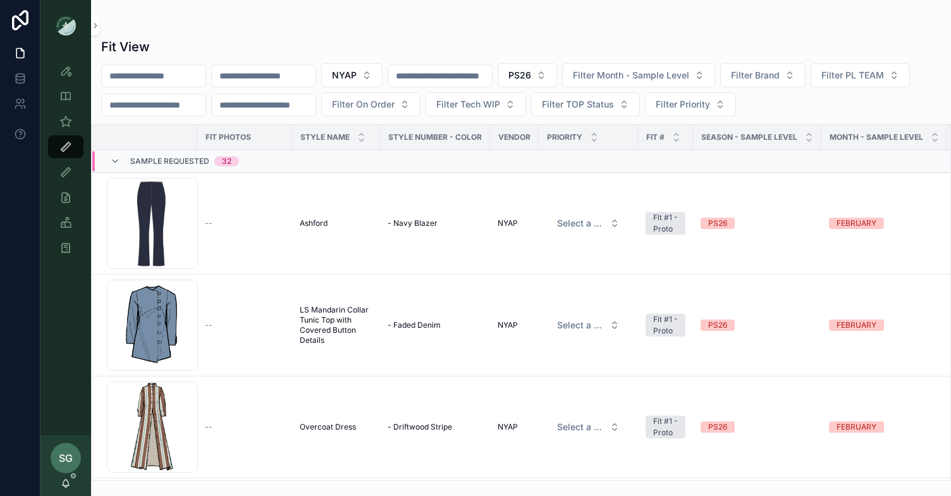
click at [478, 42] on div "Fit View" at bounding box center [520, 47] width 839 height 18
click at [557, 75] on button "PS26" at bounding box center [526, 75] width 59 height 24
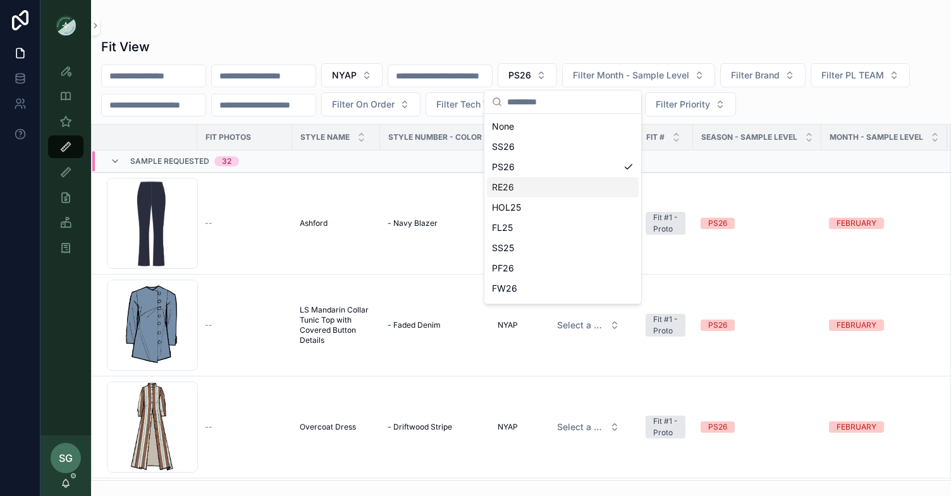
click at [505, 186] on div "RE26" at bounding box center [563, 187] width 152 height 20
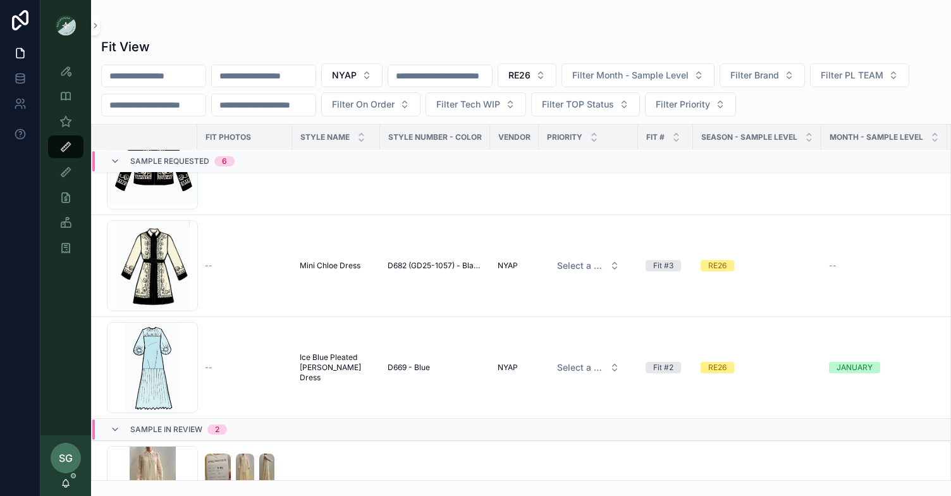
scroll to position [364, 0]
click at [556, 72] on button "RE26" at bounding box center [526, 75] width 59 height 24
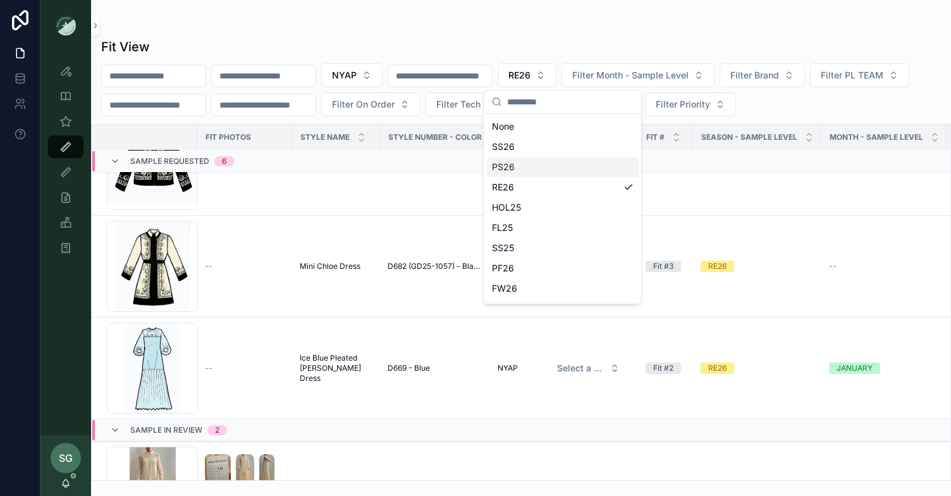
click at [513, 168] on div "PS26" at bounding box center [563, 167] width 152 height 20
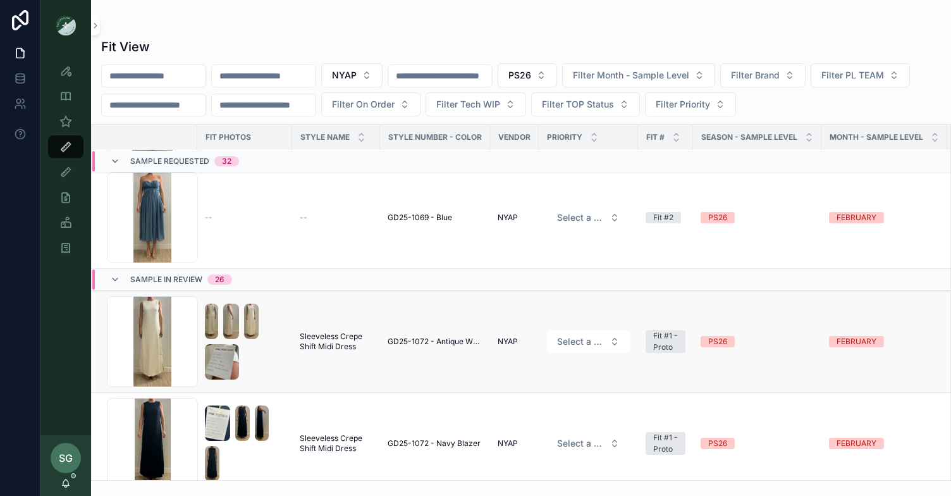
scroll to position [3361, 0]
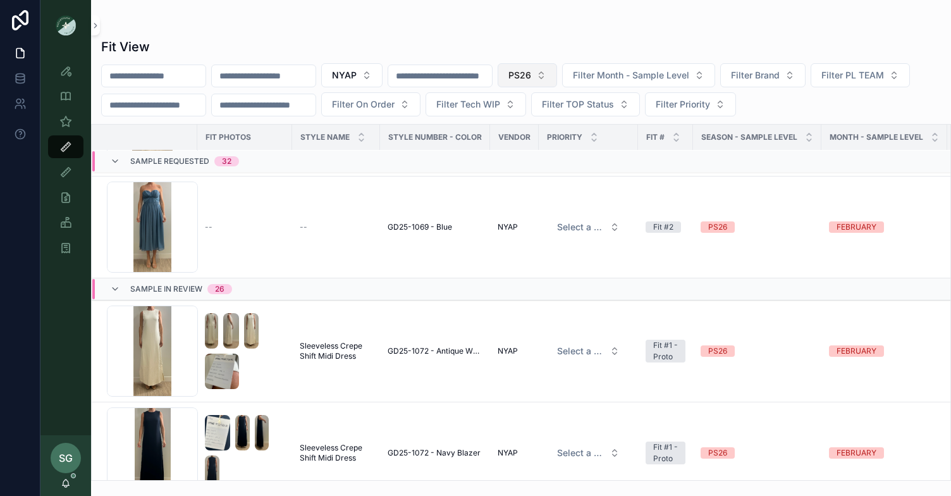
click at [557, 73] on button "PS26" at bounding box center [526, 75] width 59 height 24
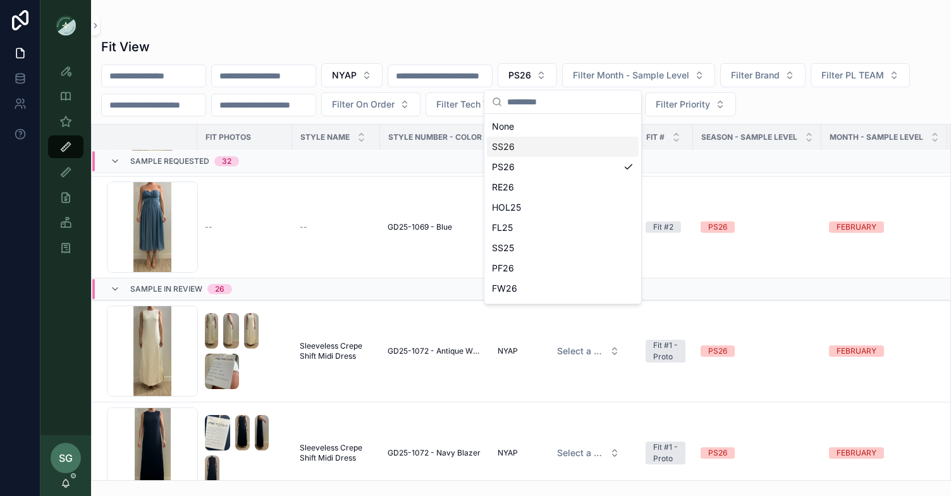
click at [529, 150] on div "SS26" at bounding box center [563, 147] width 152 height 20
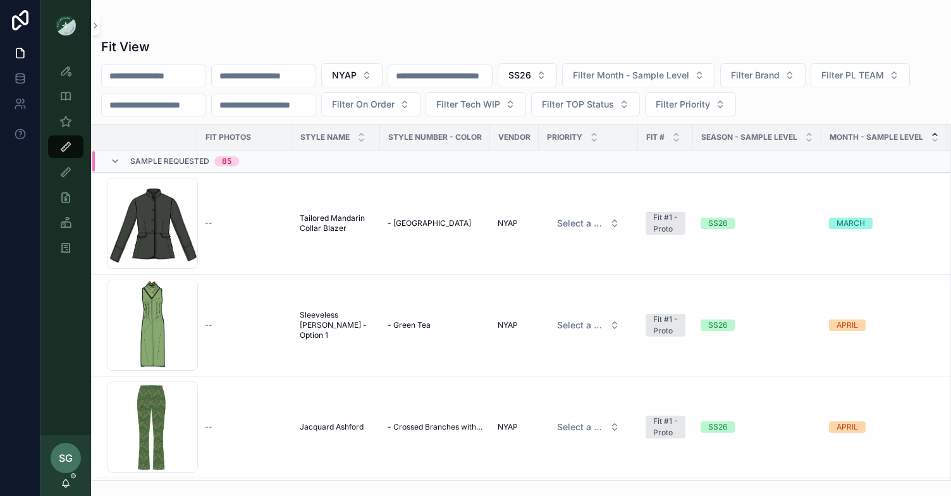
click at [922, 133] on icon "scrollable content" at bounding box center [934, 134] width 8 height 8
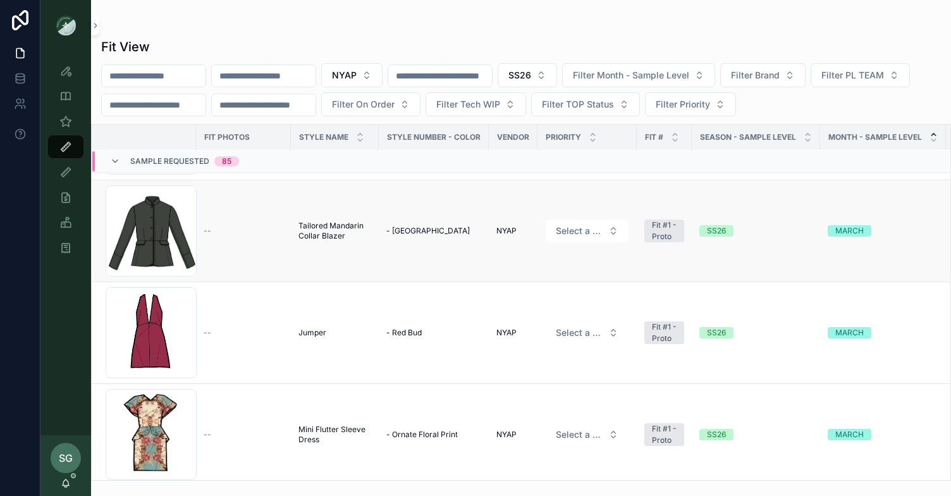
scroll to position [4705, 1]
